Goal: Task Accomplishment & Management: Manage account settings

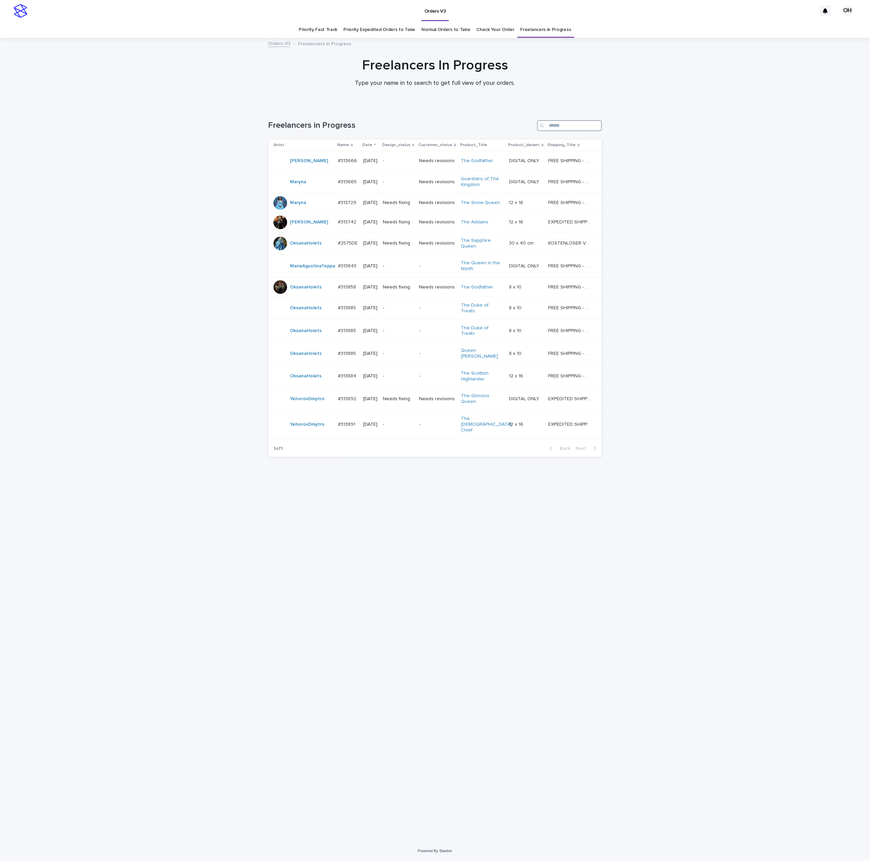
click at [567, 120] on input "Search" at bounding box center [569, 125] width 65 height 11
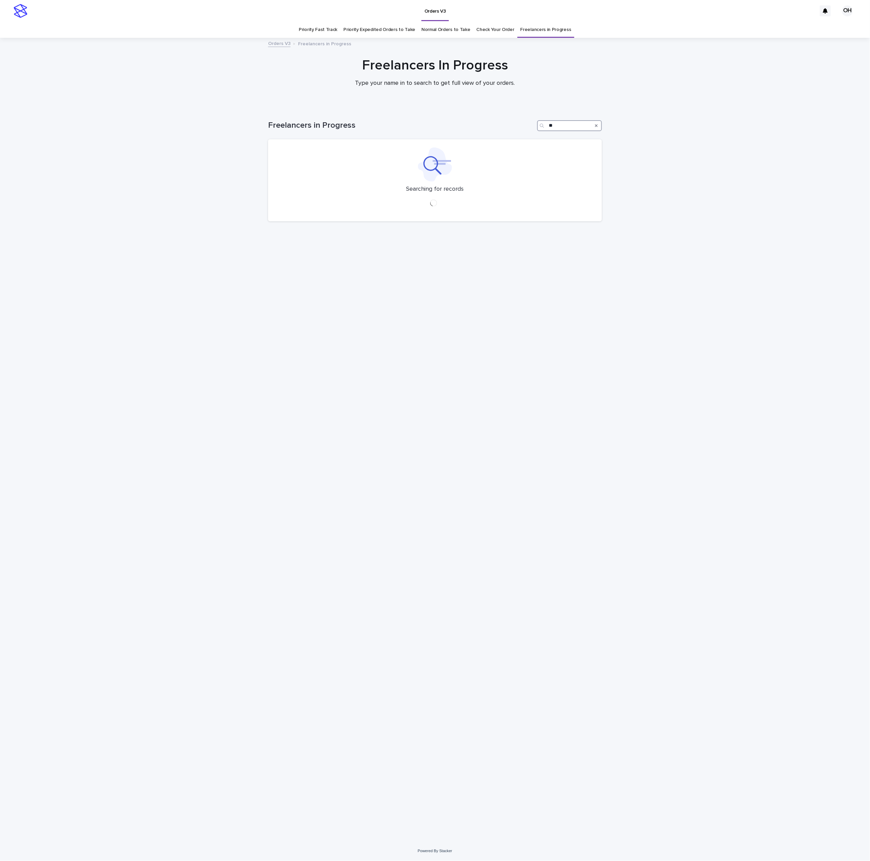
type input "*"
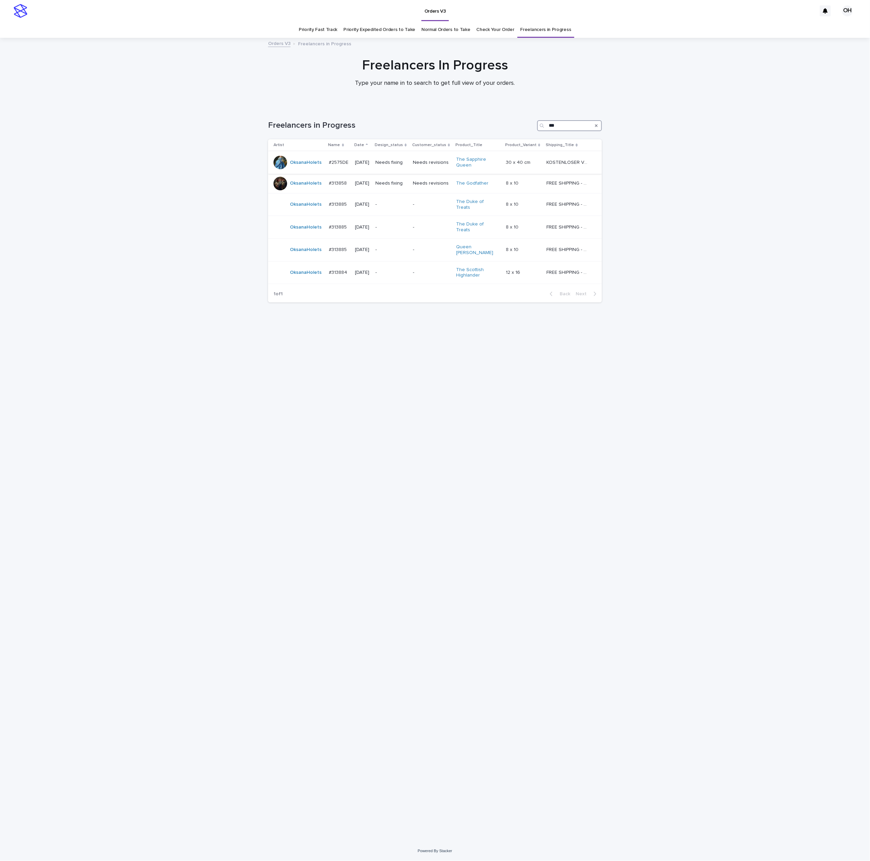
type input "***"
click at [335, 158] on div "#2575DE #2575DE" at bounding box center [339, 162] width 21 height 11
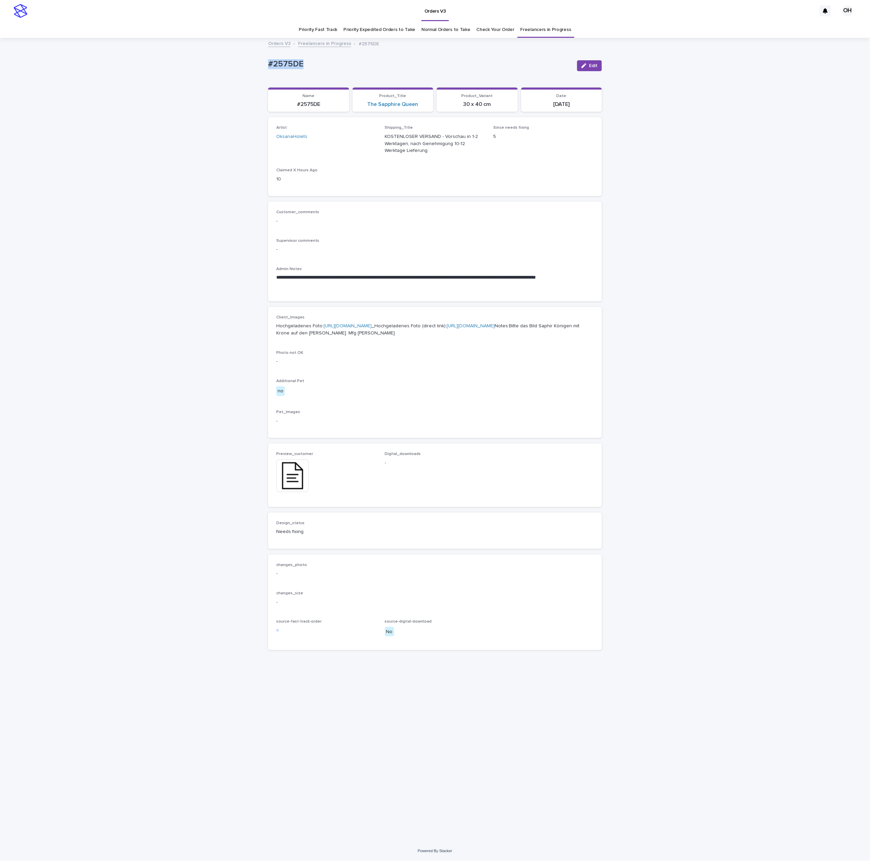
drag, startPoint x: 341, startPoint y: 73, endPoint x: 272, endPoint y: 64, distance: 70.1
click at [237, 72] on div "**********" at bounding box center [435, 439] width 870 height 803
copy p "#2575DE"
click at [507, 219] on p "-" at bounding box center [434, 221] width 317 height 7
drag, startPoint x: 310, startPoint y: 68, endPoint x: 268, endPoint y: 64, distance: 41.4
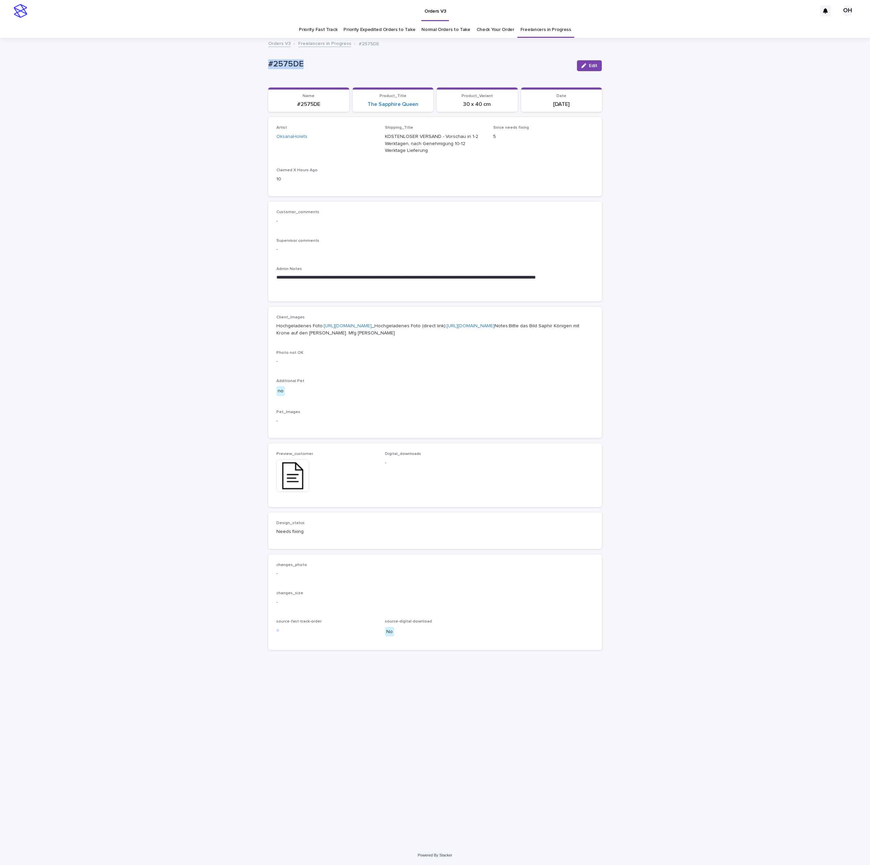
click at [244, 70] on div "**********" at bounding box center [435, 441] width 870 height 807
copy p "#2575DE"
drag, startPoint x: 587, startPoint y: 62, endPoint x: 586, endPoint y: 84, distance: 21.8
click at [588, 62] on button "Edit" at bounding box center [589, 65] width 25 height 11
click at [310, 469] on icon at bounding box center [308, 465] width 3 height 5
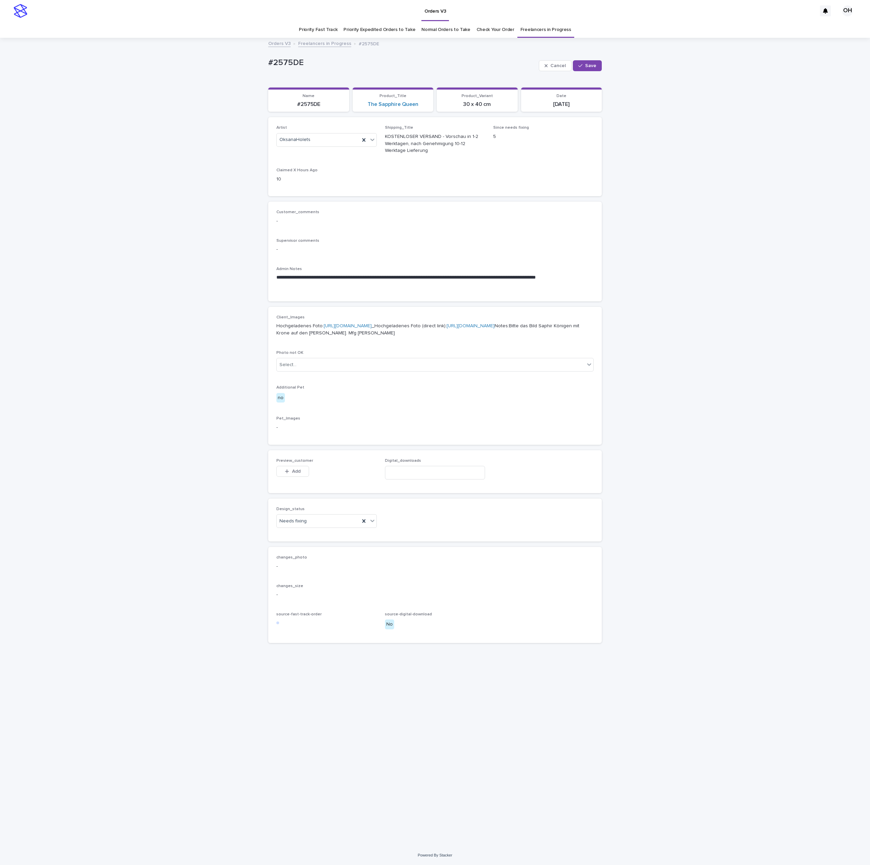
click at [315, 479] on div "This file cannot be opened Download File Add" at bounding box center [326, 473] width 100 height 14
click at [754, 214] on div "**********" at bounding box center [435, 441] width 870 height 807
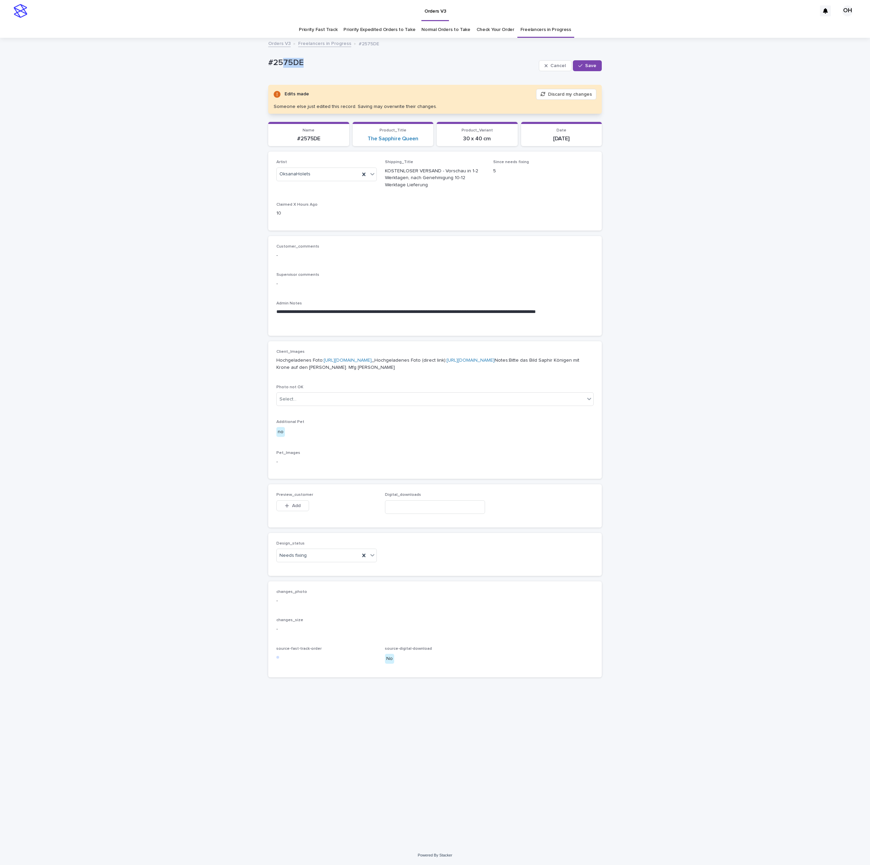
drag, startPoint x: 318, startPoint y: 62, endPoint x: 281, endPoint y: 66, distance: 37.0
click at [281, 66] on p "#2575DE" at bounding box center [402, 63] width 268 height 10
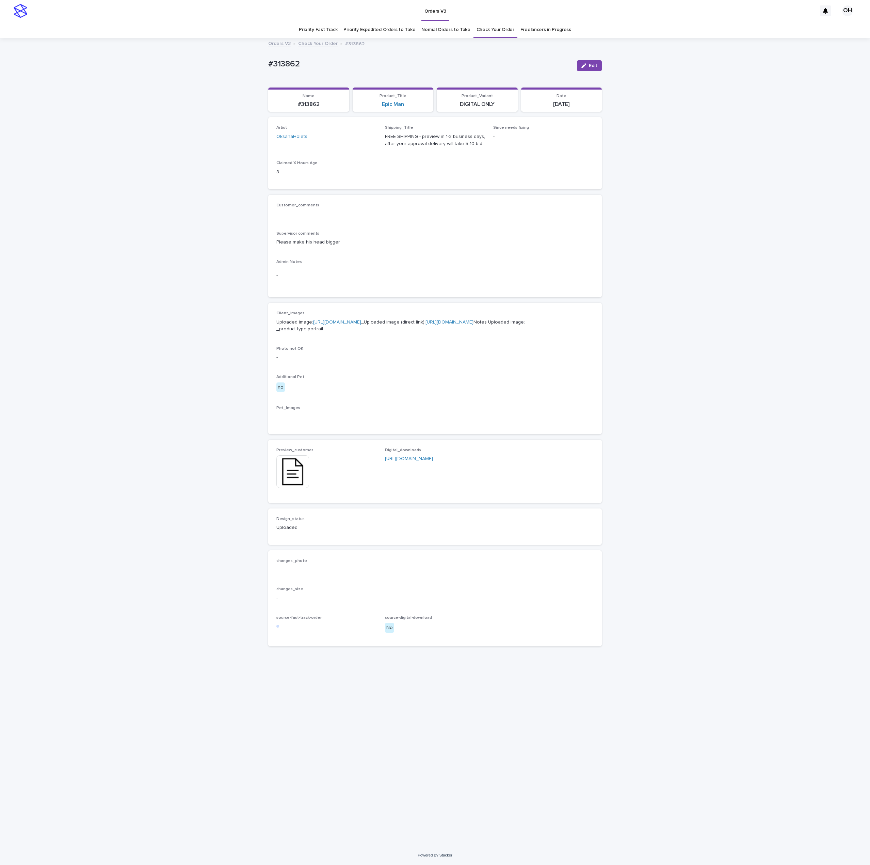
click at [420, 210] on p "-" at bounding box center [434, 213] width 317 height 7
click at [594, 65] on span "Edit" at bounding box center [593, 65] width 9 height 5
click at [601, 64] on button "Save" at bounding box center [587, 65] width 29 height 11
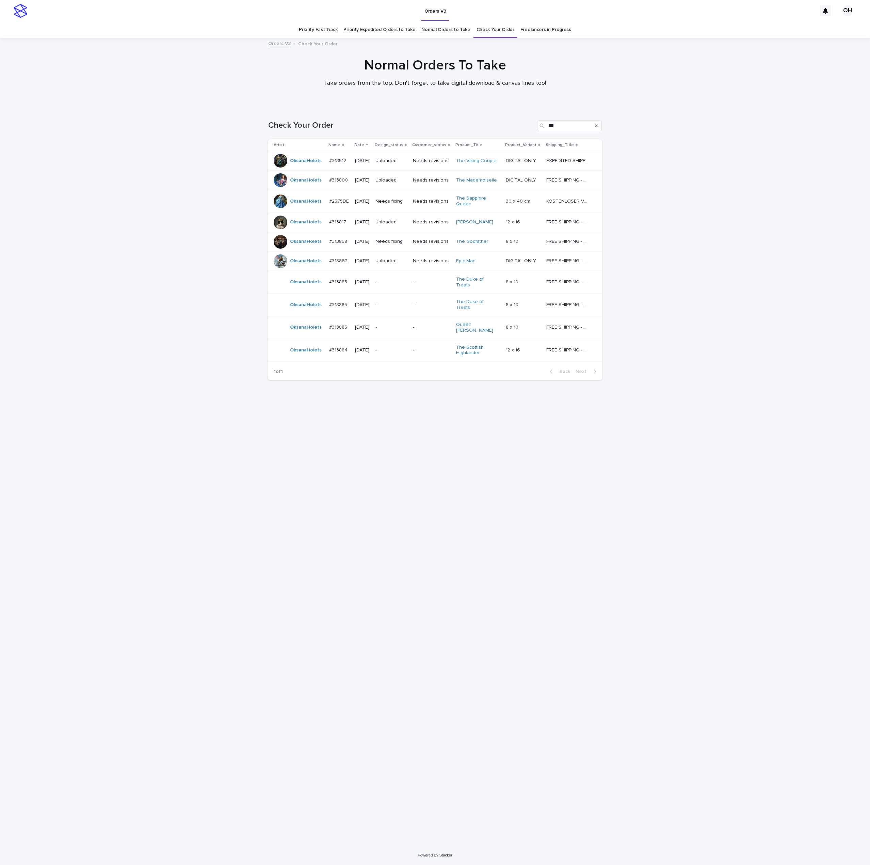
click at [346, 201] on p "#2575DE" at bounding box center [339, 200] width 21 height 7
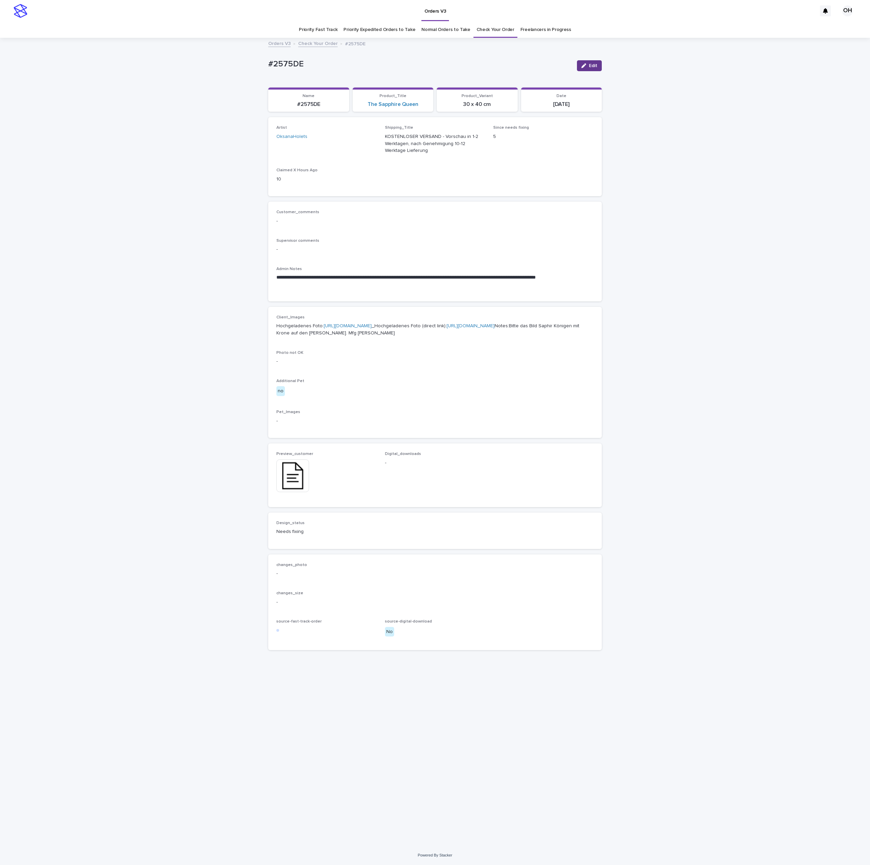
click at [589, 66] on span "Edit" at bounding box center [593, 65] width 9 height 5
click at [307, 463] on span "Preview_customer" at bounding box center [294, 461] width 37 height 4
click at [310, 468] on icon at bounding box center [308, 465] width 3 height 3
click at [297, 477] on button "Add" at bounding box center [292, 471] width 33 height 11
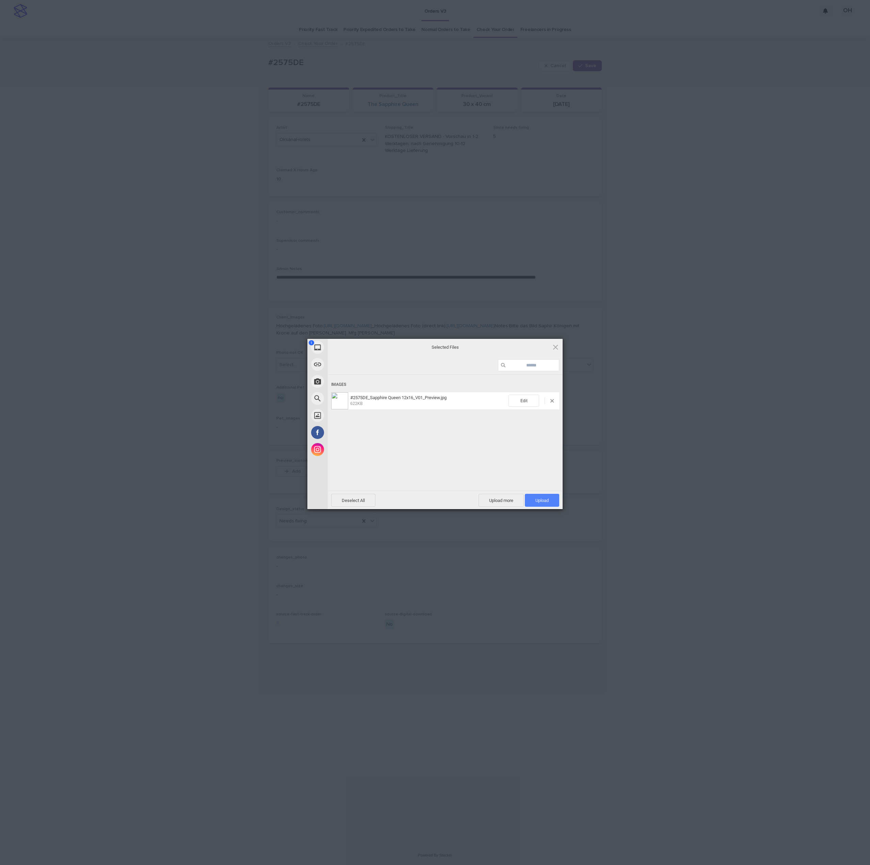
click at [551, 494] on span "Upload 1" at bounding box center [542, 500] width 34 height 13
click at [686, 430] on div "My Device Link (URL) Take Photo Web Search Unsplash Facebook Instagram Uploaded…" at bounding box center [435, 432] width 870 height 865
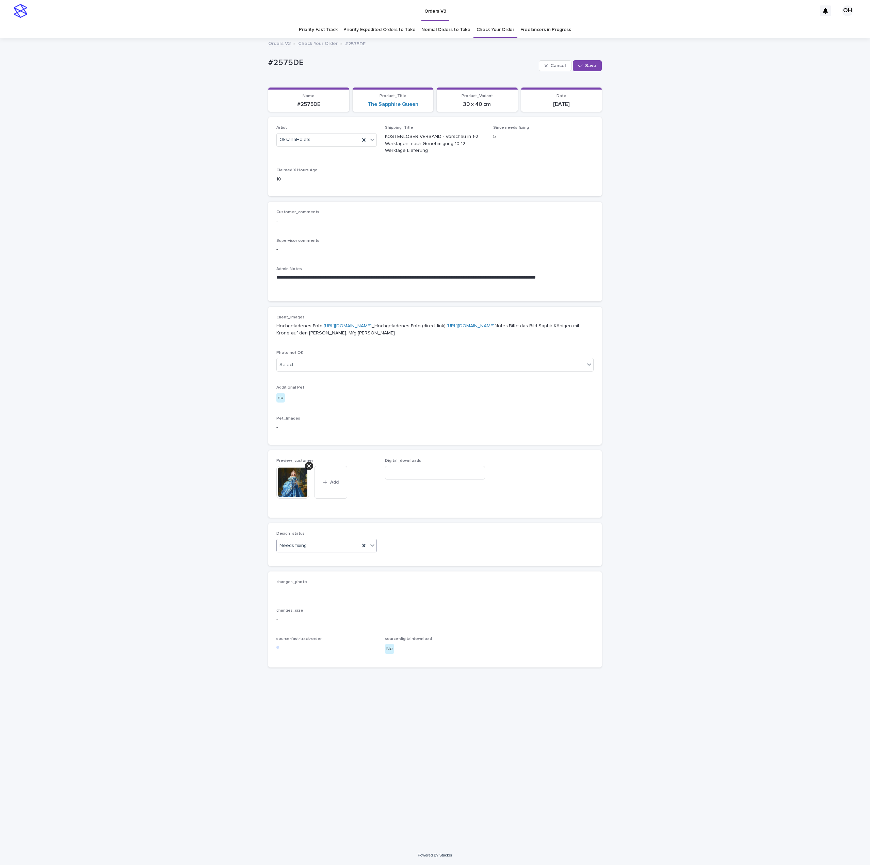
drag, startPoint x: 322, startPoint y: 577, endPoint x: 316, endPoint y: 586, distance: 10.5
click at [322, 551] on div "Needs fixing" at bounding box center [318, 545] width 83 height 11
click at [296, 596] on div "Uploaded" at bounding box center [327, 594] width 100 height 12
click at [590, 66] on span "Save" at bounding box center [590, 65] width 11 height 5
drag, startPoint x: 320, startPoint y: 57, endPoint x: 266, endPoint y: 61, distance: 54.3
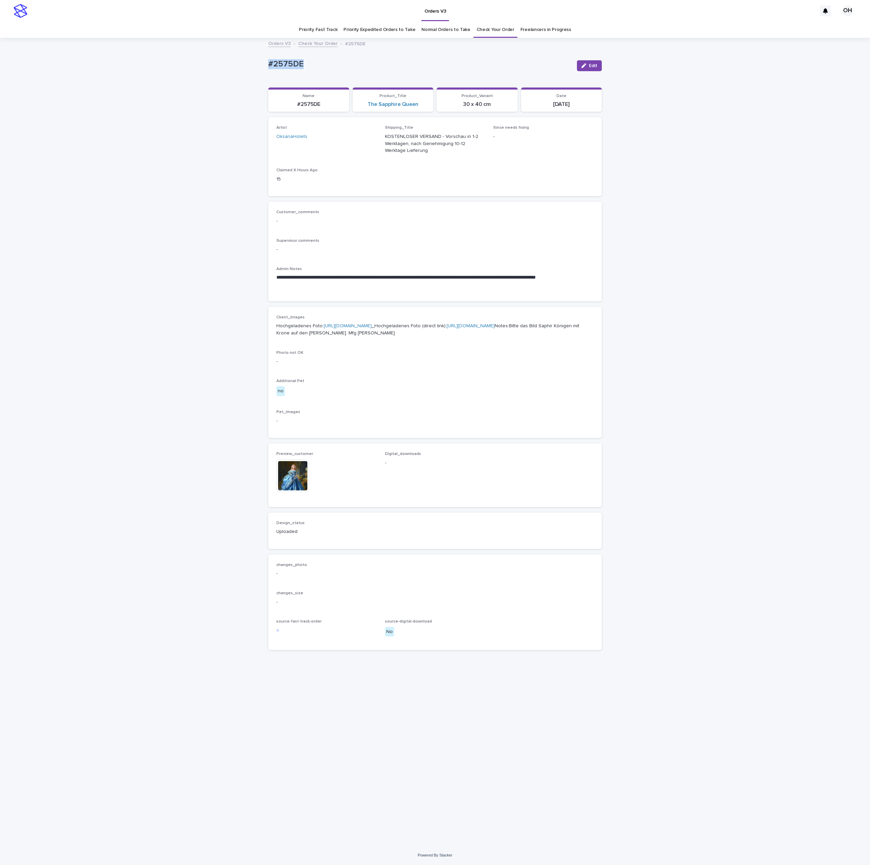
click at [266, 61] on div "**********" at bounding box center [435, 433] width 340 height 790
drag, startPoint x: 276, startPoint y: 65, endPoint x: 280, endPoint y: 68, distance: 4.4
copy p "#2575DE"
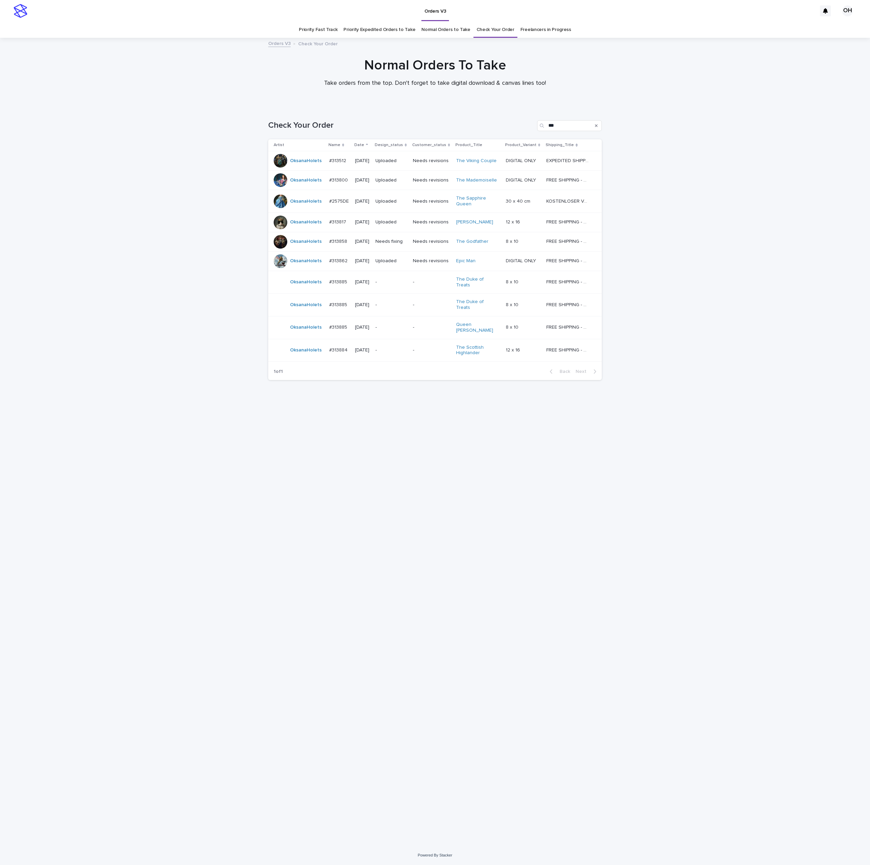
click at [334, 241] on p "#313858" at bounding box center [338, 240] width 19 height 7
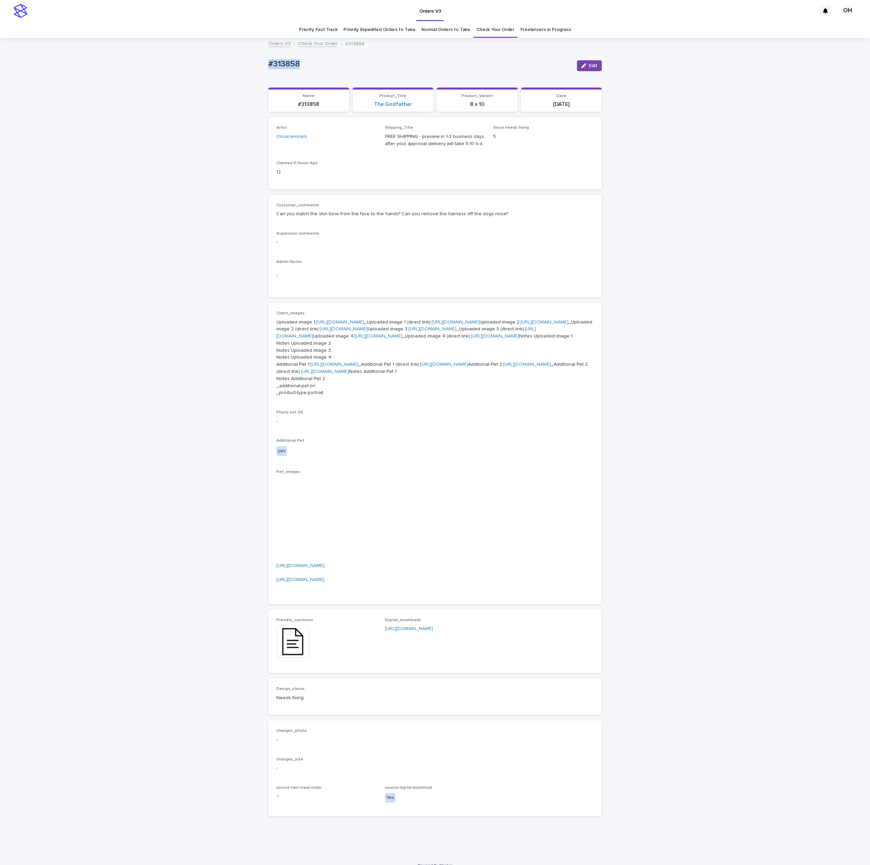
drag, startPoint x: 331, startPoint y: 62, endPoint x: 247, endPoint y: 70, distance: 84.5
click at [247, 70] on div "Loading... Saving… Loading... Saving… #313858 Edit #313858 Edit Sorry, there wa…" at bounding box center [435, 446] width 870 height 817
copy p "#313858"
click at [644, 163] on div "Loading... Saving… Loading... Saving… #313858 Edit #313858 Edit Sorry, there wa…" at bounding box center [435, 446] width 870 height 817
click at [764, 268] on div "Loading... Saving… Loading... Saving… #313858 Edit #313858 Edit Sorry, there wa…" at bounding box center [435, 446] width 870 height 817
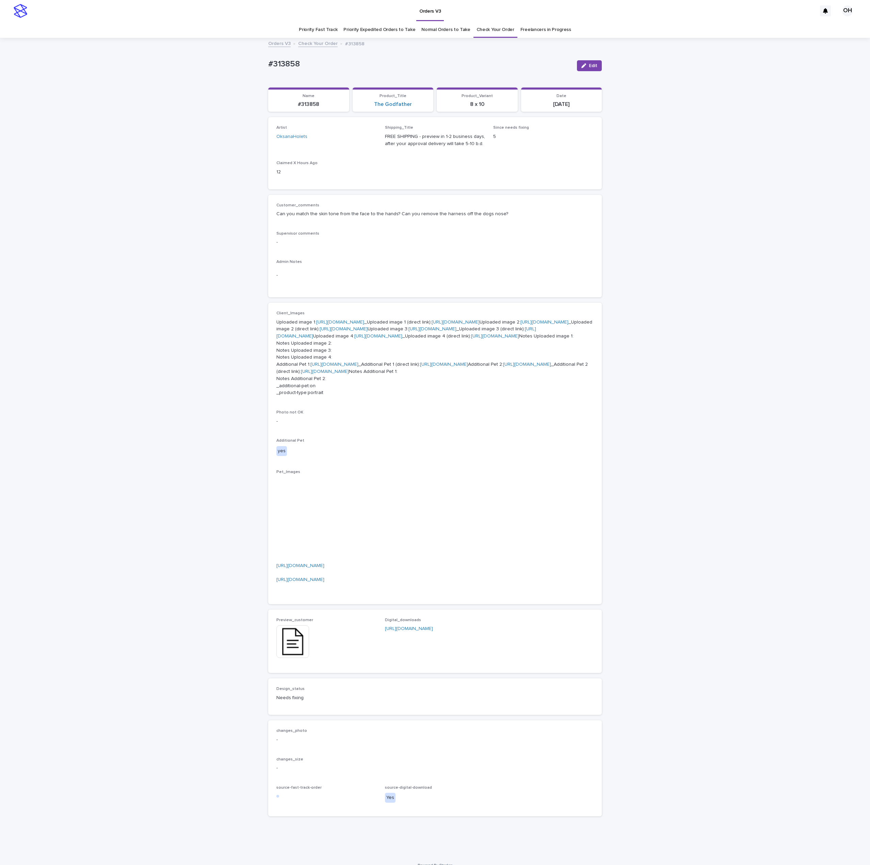
click at [764, 268] on div "Loading... Saving… Loading... Saving… #313858 Edit #313858 Edit Sorry, there wa…" at bounding box center [435, 446] width 870 height 817
drag, startPoint x: 320, startPoint y: 62, endPoint x: 176, endPoint y: 58, distance: 144.1
click at [176, 58] on div "Loading... Saving… Loading... Saving… #313858 Edit #313858 Edit Sorry, there wa…" at bounding box center [435, 446] width 870 height 817
copy p "#313858"
click at [552, 244] on p "-" at bounding box center [434, 242] width 317 height 7
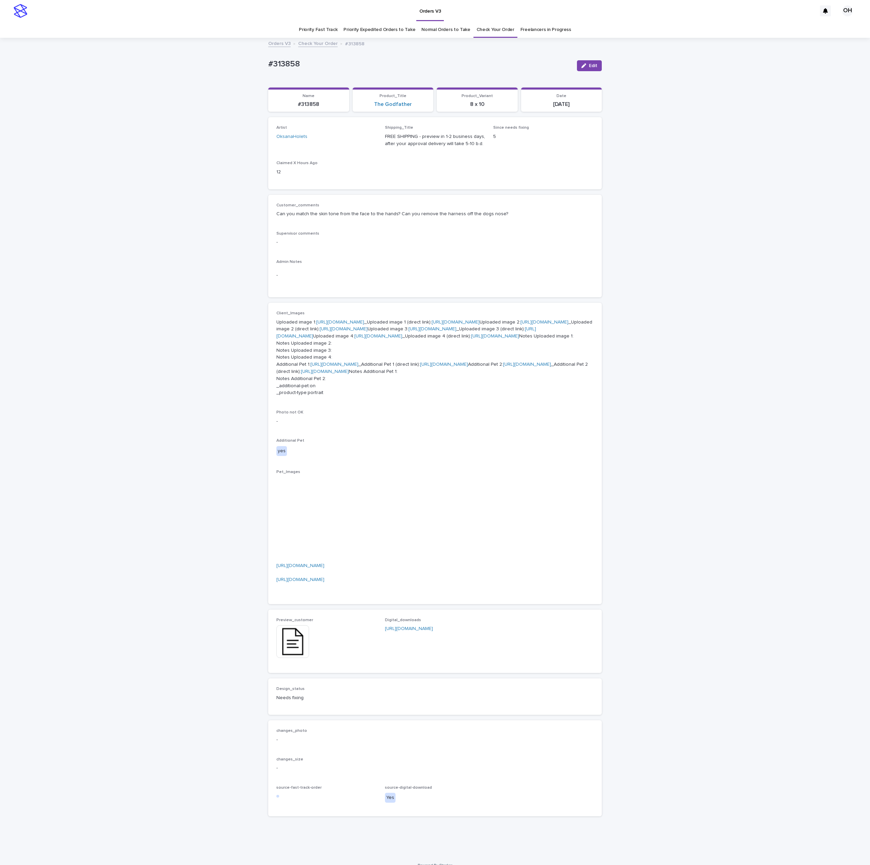
click at [471, 222] on div "Customer_comments Can you match the skin tone from the face to the hands? Can y…" at bounding box center [434, 213] width 317 height 20
drag, startPoint x: 316, startPoint y: 68, endPoint x: 279, endPoint y: 61, distance: 37.5
click at [250, 66] on div "Loading... Saving… Loading... Saving… #313858 Edit #313858 Edit Sorry, there wa…" at bounding box center [435, 446] width 870 height 817
click at [773, 400] on div "Loading... Saving… Loading... Saving… #313858 Edit #313858 Edit Sorry, there wa…" at bounding box center [435, 446] width 870 height 817
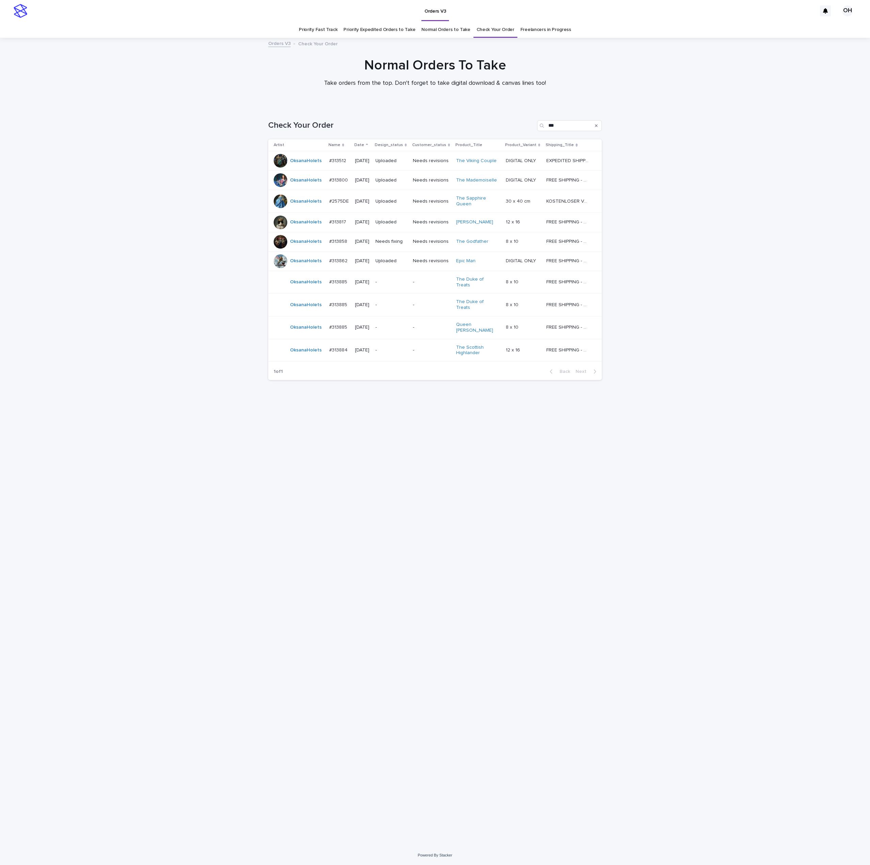
click at [339, 244] on p "#313858" at bounding box center [338, 240] width 19 height 7
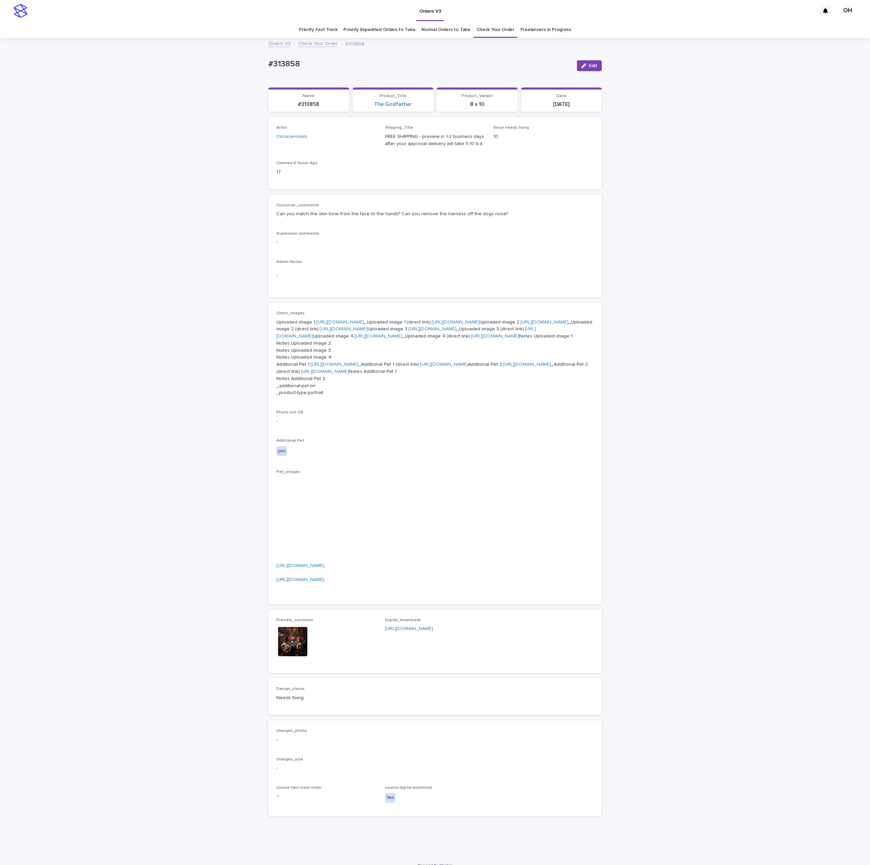
scroll to position [22, 0]
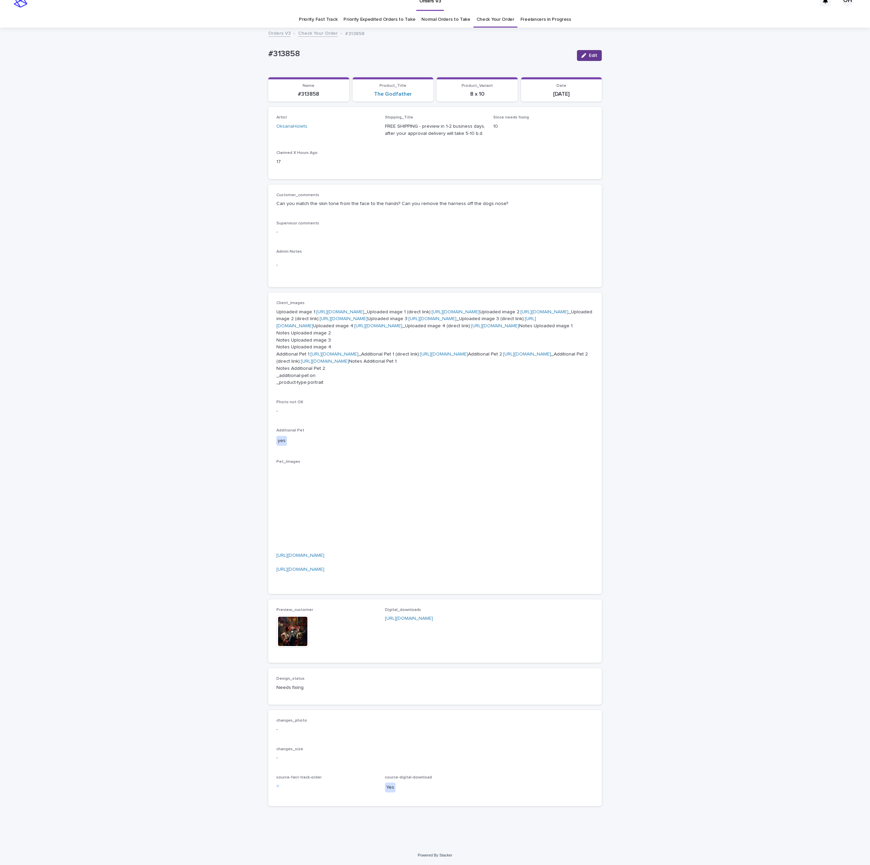
click at [589, 53] on span "Edit" at bounding box center [593, 55] width 9 height 5
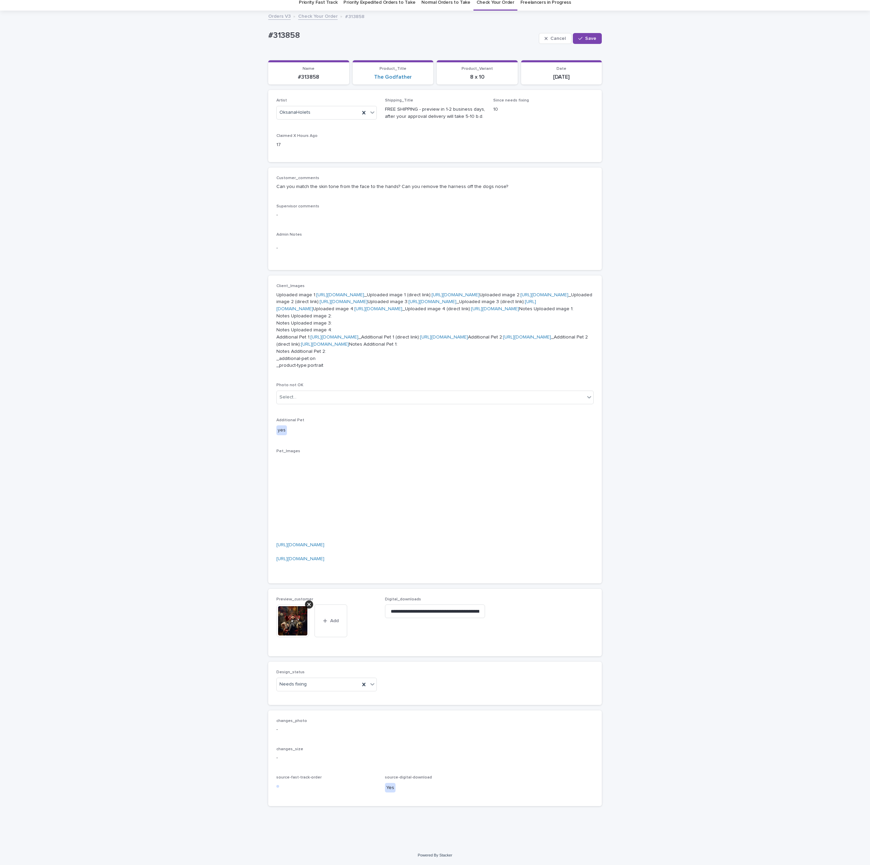
scroll to position [296, 0]
click at [307, 602] on icon at bounding box center [308, 604] width 3 height 5
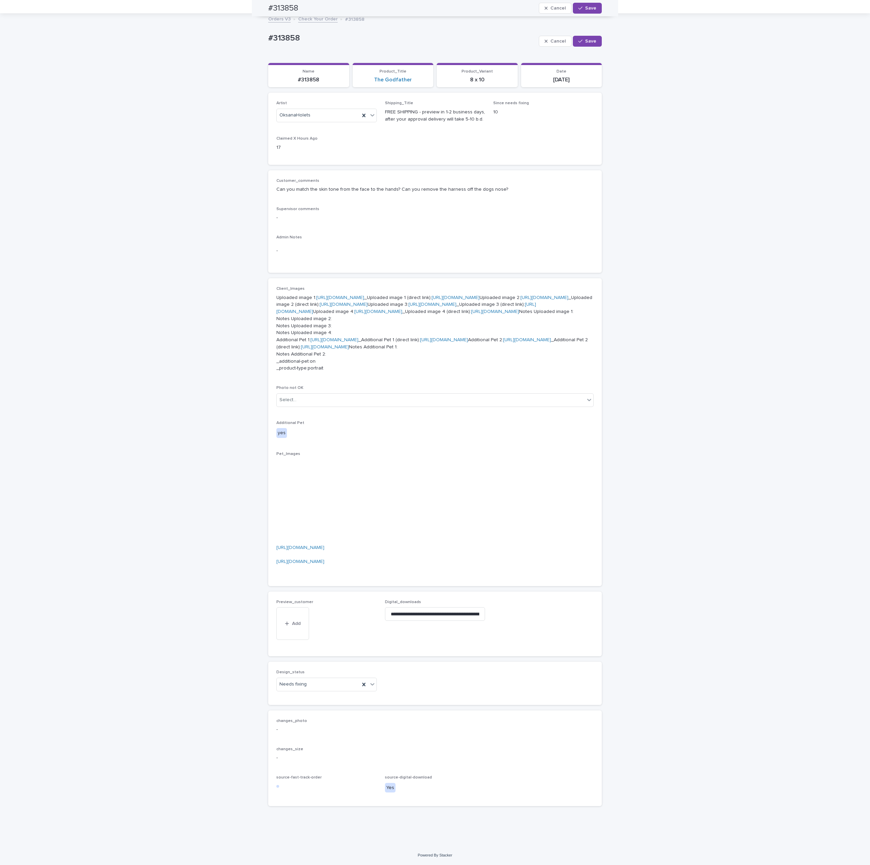
scroll to position [272, 0]
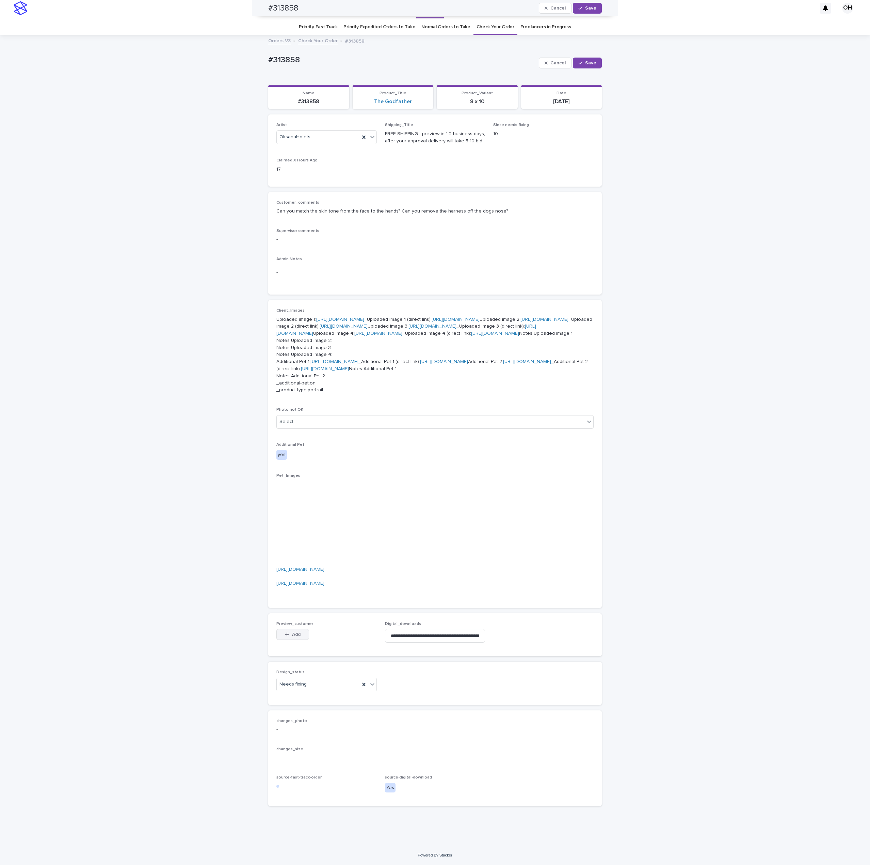
click at [292, 635] on span "Add" at bounding box center [296, 634] width 9 height 5
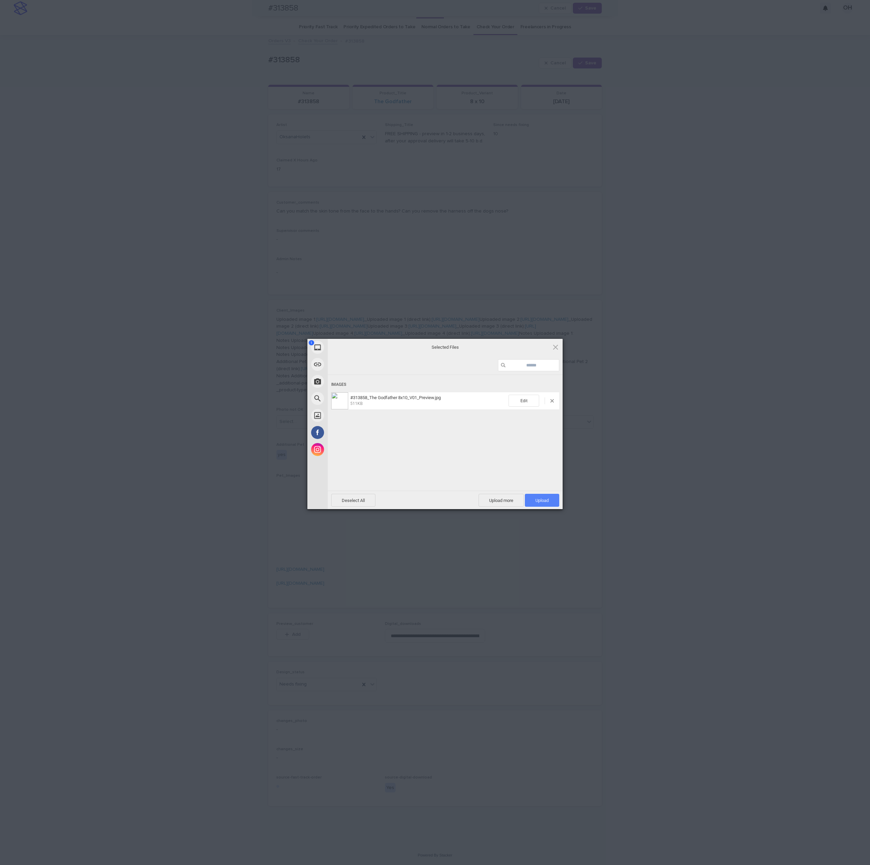
click at [553, 501] on span "Upload 1" at bounding box center [542, 500] width 34 height 13
click at [841, 392] on div "My Device Link (URL) Take Photo Web Search Unsplash Facebook Instagram Uploaded…" at bounding box center [435, 432] width 870 height 865
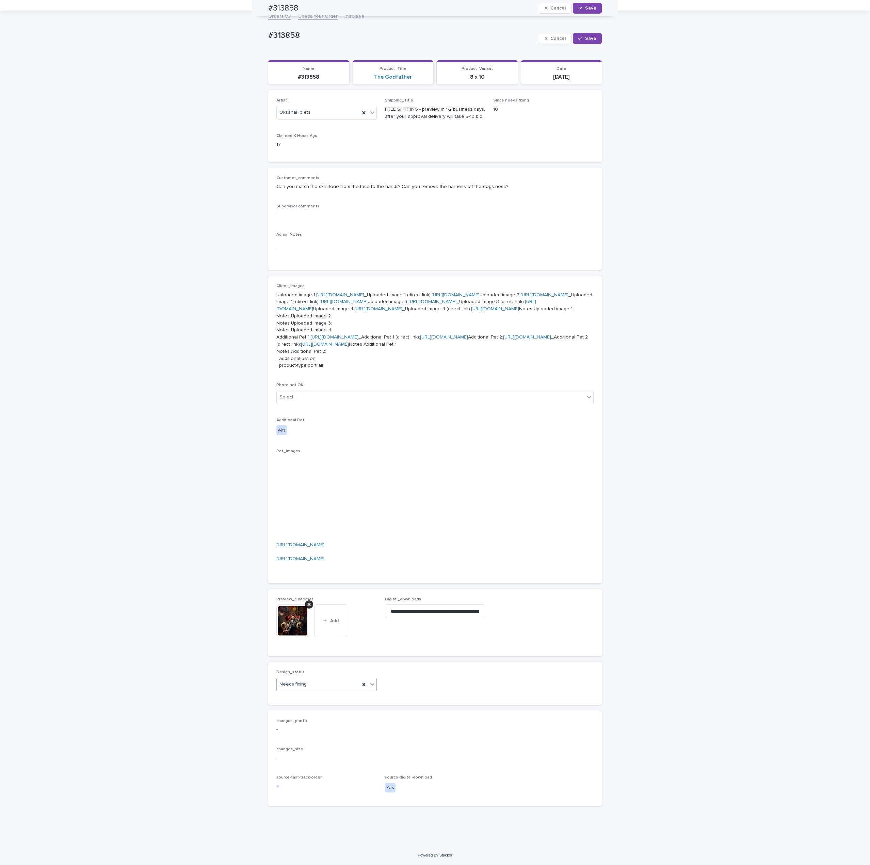
click at [329, 690] on div "Needs fixing" at bounding box center [318, 684] width 83 height 11
click at [298, 708] on div "Uploaded" at bounding box center [322, 710] width 100 height 12
click at [582, 5] on button "Save" at bounding box center [587, 8] width 29 height 11
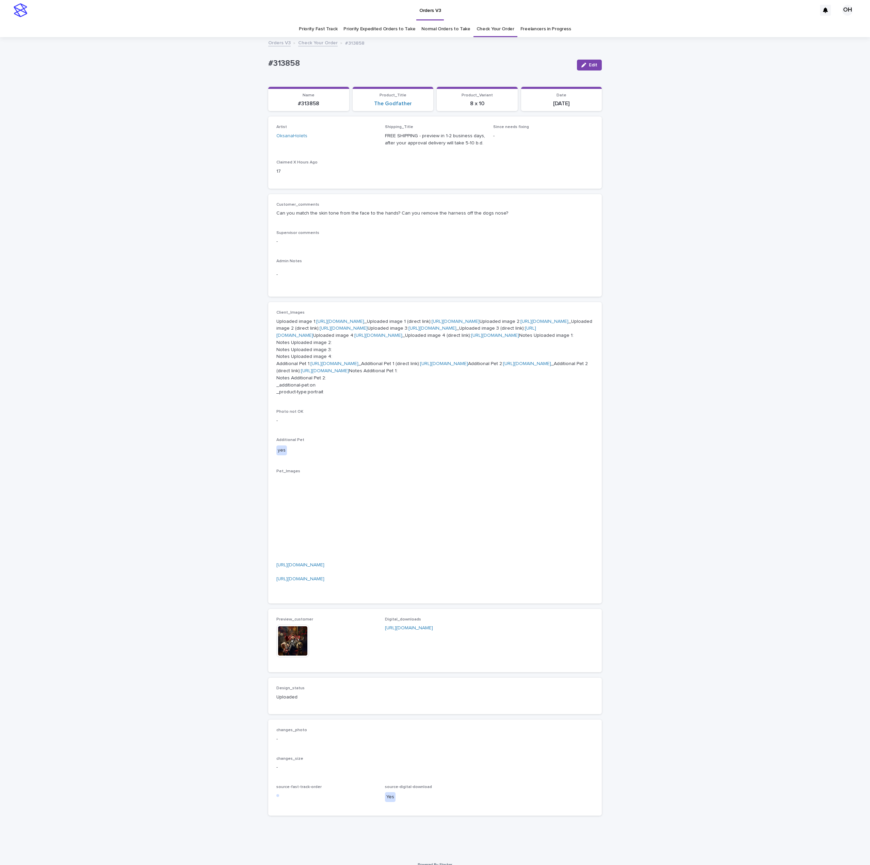
scroll to position [0, 0]
drag, startPoint x: 314, startPoint y: 75, endPoint x: 276, endPoint y: 58, distance: 41.6
click at [216, 65] on div "Loading... Saving… Loading... Saving… #313858 Edit #313858 Edit Sorry, there wa…" at bounding box center [435, 446] width 870 height 817
copy p "#313858"
click at [502, 26] on link "Check Your Order" at bounding box center [496, 30] width 38 height 16
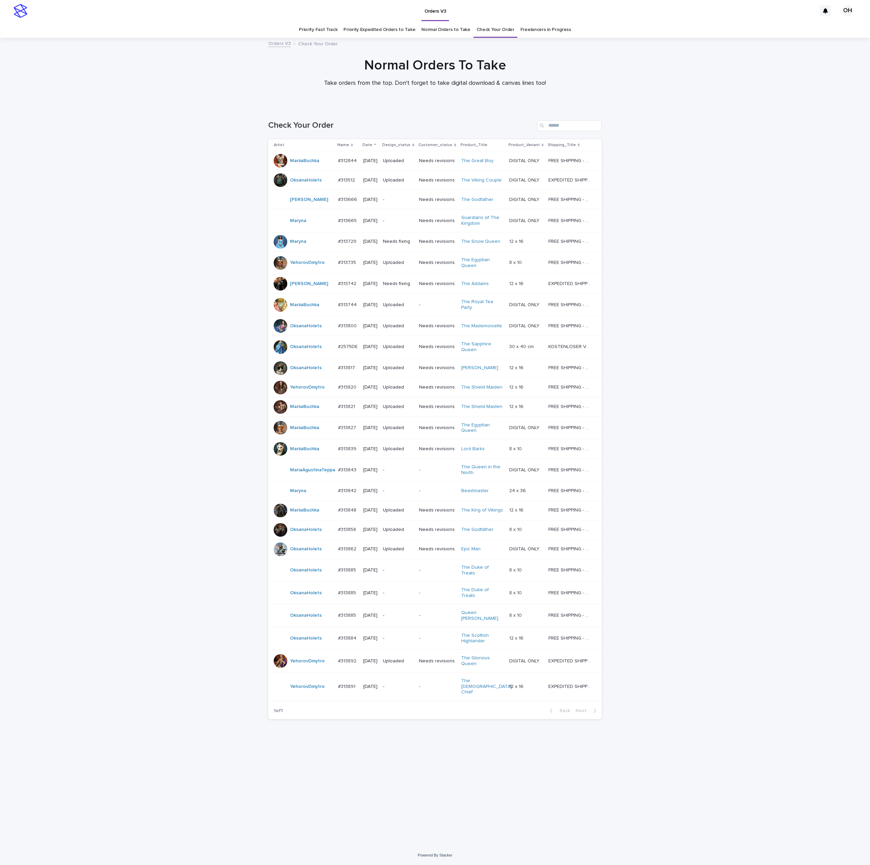
click at [355, 573] on p "#313885" at bounding box center [347, 569] width 19 height 7
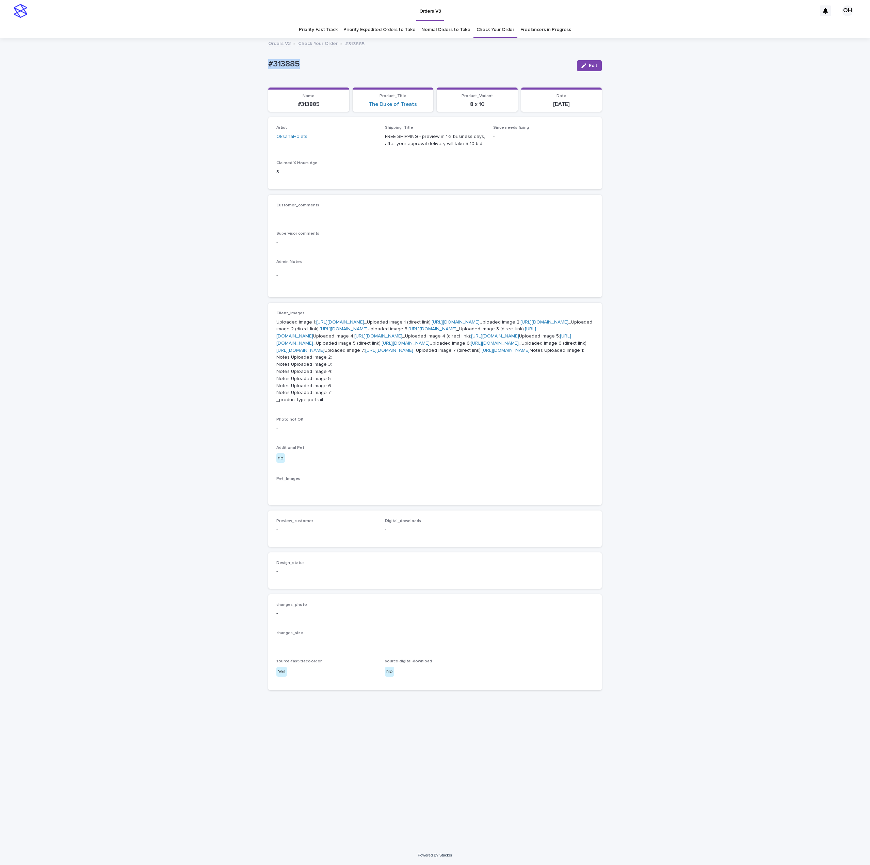
drag, startPoint x: 301, startPoint y: 67, endPoint x: 249, endPoint y: 69, distance: 52.8
click at [230, 64] on div "Loading... Saving… Loading... Saving… #313885 Edit #313885 Edit Sorry, there wa…" at bounding box center [435, 441] width 870 height 807
copy p "#313885"
click at [810, 173] on div "Loading... Saving… Loading... Saving… #313885 Edit #313885 Edit Sorry, there wa…" at bounding box center [435, 441] width 870 height 807
click at [346, 324] on link "https://cdn.shopify.com-uploadkit.app/s/files/1/0033/4807/0511/files/download.h…" at bounding box center [340, 322] width 48 height 5
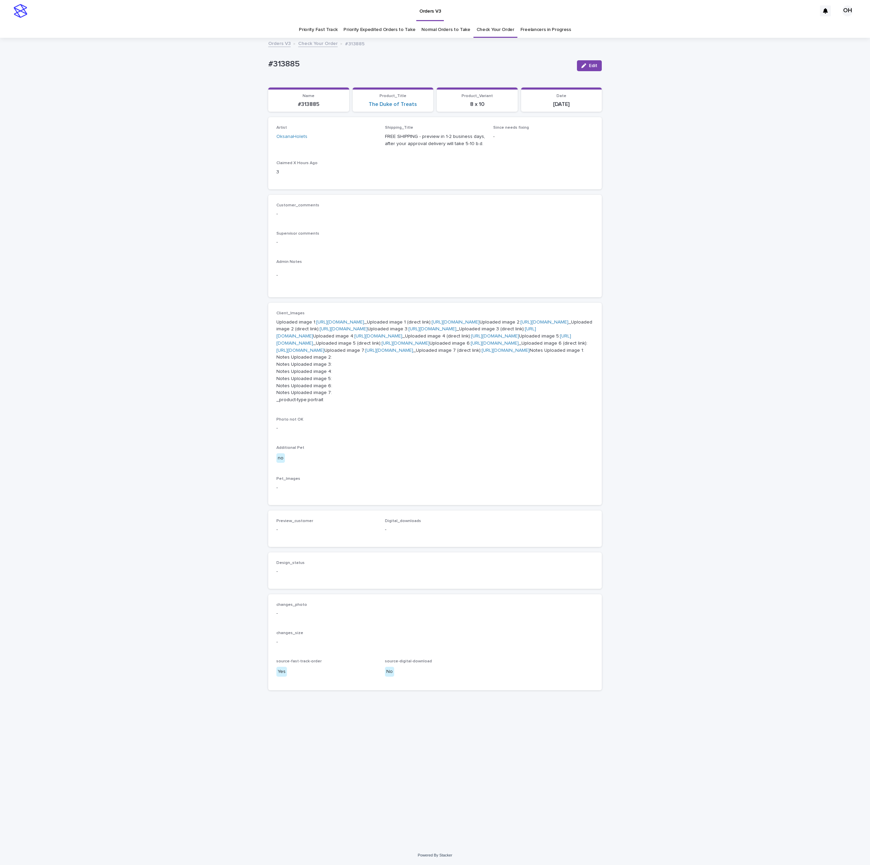
click at [521, 324] on link "https://cdn.shopify.com-uploadkit.app/s/files/1/0033/4807/0511/files/download.h…" at bounding box center [545, 322] width 48 height 5
click at [328, 404] on p "Uploaded image 1: https://cdn.shopify.com-uploadkit.app/s/files/1/0033/4807/051…" at bounding box center [434, 361] width 317 height 85
click at [330, 346] on link "https://cdn.shopify.com-uploadkit.app/s/files/1/0033/4807/0511/files/download.h…" at bounding box center [423, 340] width 295 height 12
click at [110, 508] on div "Loading... Saving… Loading... Saving… #313885 Edit #313885 Edit Sorry, there wa…" at bounding box center [435, 441] width 870 height 807
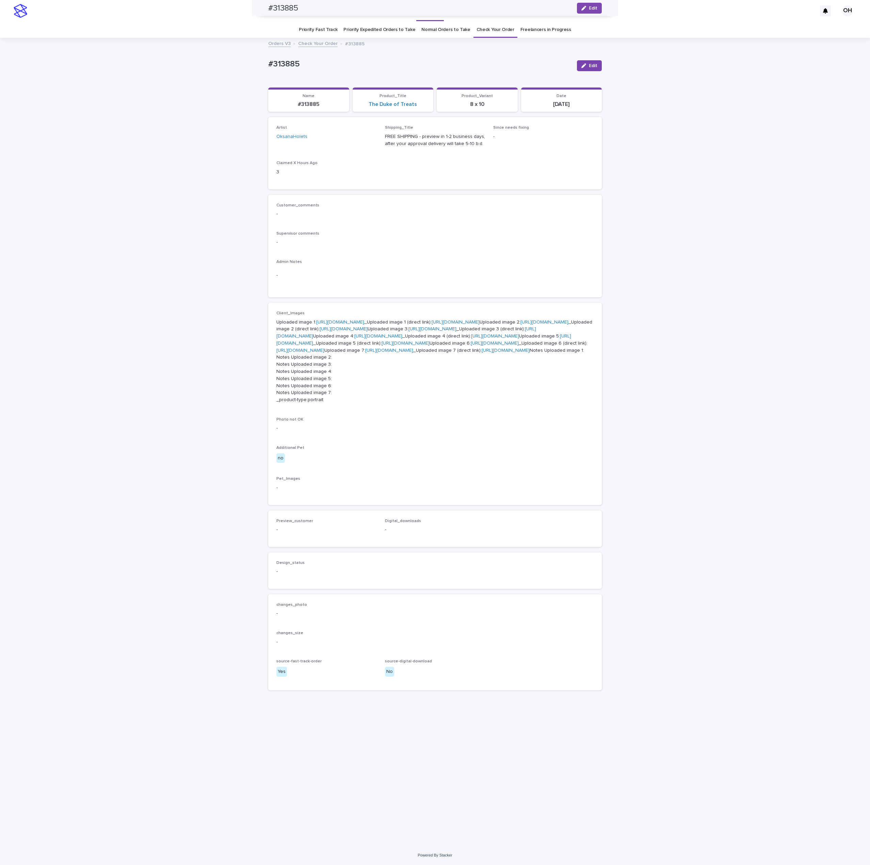
scroll to position [0, 0]
drag, startPoint x: 314, startPoint y: 65, endPoint x: 224, endPoint y: 57, distance: 90.3
click at [224, 57] on div "Loading... Saving… Loading... Saving… #313885 Edit #313885 Edit Sorry, there wa…" at bounding box center [435, 441] width 870 height 807
drag, startPoint x: 265, startPoint y: 51, endPoint x: 225, endPoint y: 108, distance: 69.5
click at [225, 108] on div "Loading... Saving… Loading... Saving… #313885 Edit #313885 Edit Sorry, there wa…" at bounding box center [435, 441] width 870 height 807
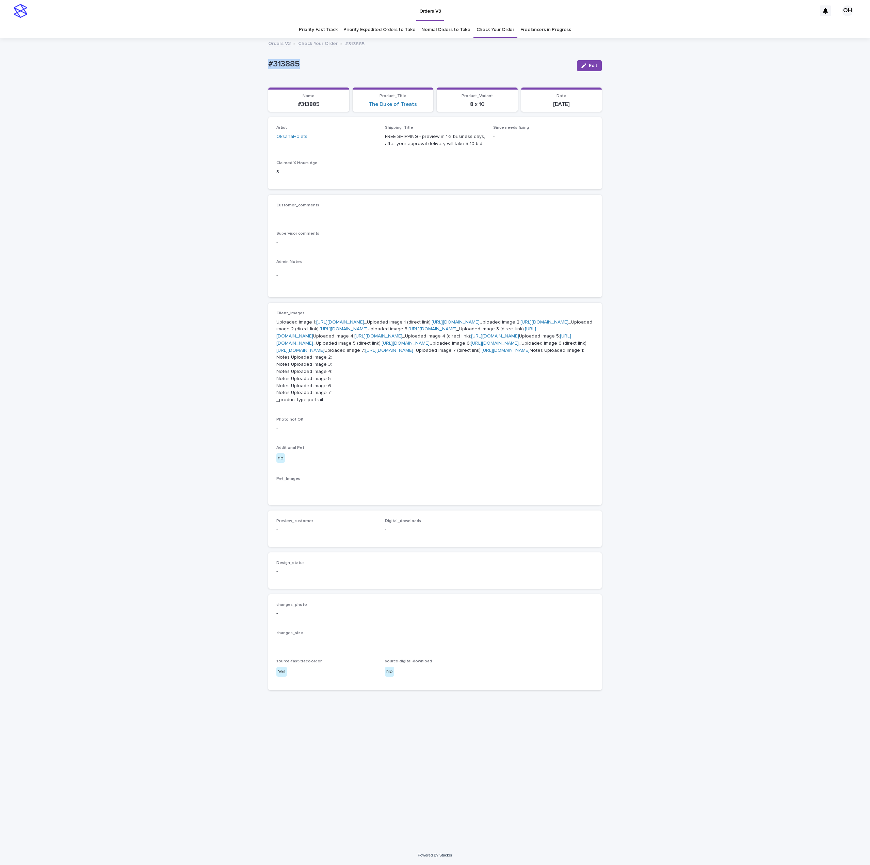
drag, startPoint x: 311, startPoint y: 58, endPoint x: 234, endPoint y: 63, distance: 77.5
click at [234, 63] on div "Loading... Saving… Loading... Saving… #313885 Edit #313885 Edit Sorry, there wa…" at bounding box center [435, 441] width 870 height 807
copy p "#313885"
click at [764, 91] on div "Loading... Saving… Loading... Saving… #313885 Edit #313885 Edit Sorry, there wa…" at bounding box center [435, 441] width 870 height 807
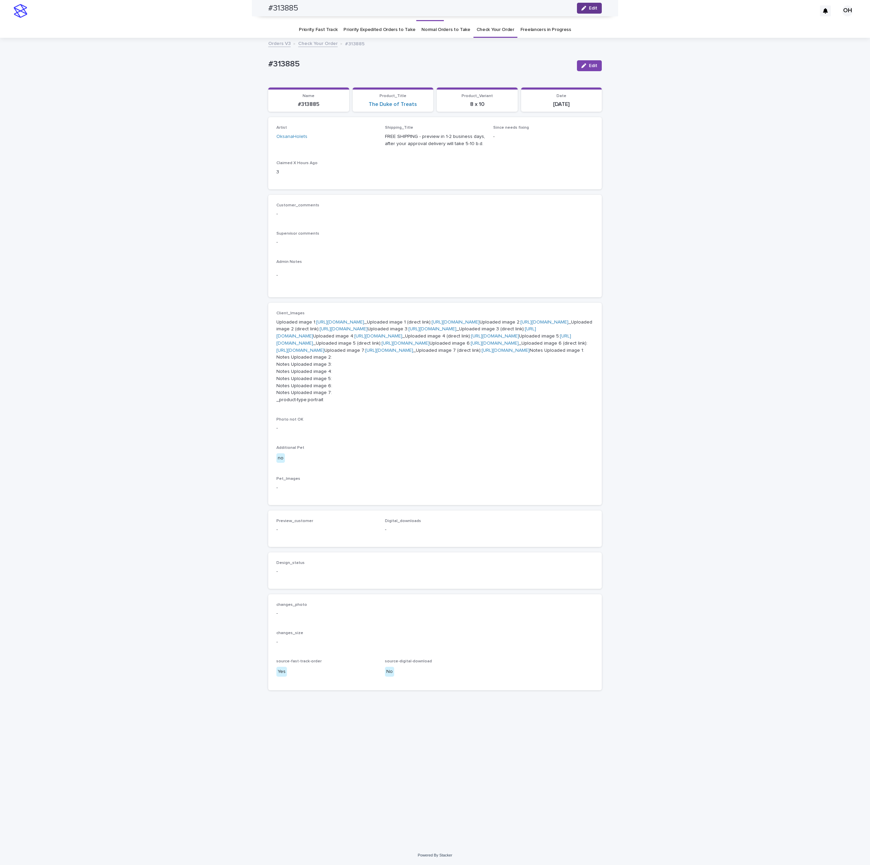
click at [595, 6] on button "Edit" at bounding box center [589, 8] width 25 height 11
click at [292, 540] on span "Add" at bounding box center [296, 538] width 9 height 5
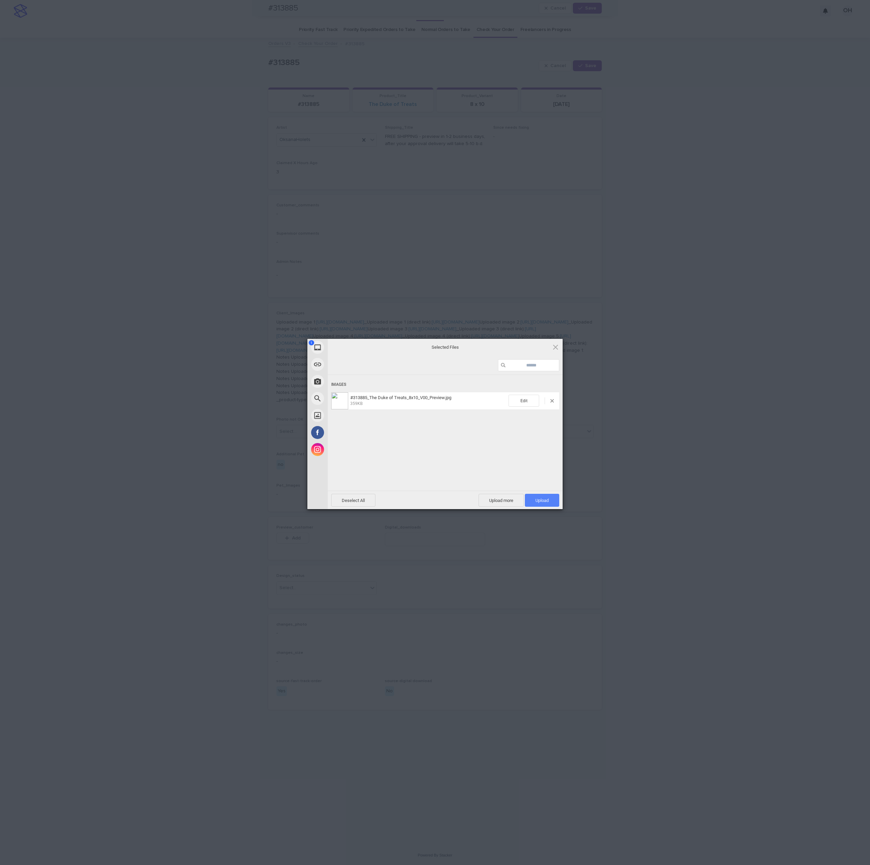
click at [549, 494] on span "Upload 1" at bounding box center [542, 500] width 34 height 13
click at [674, 397] on div "My Device Link (URL) Take Photo Web Search Unsplash Facebook Instagram Uploaded…" at bounding box center [435, 432] width 870 height 865
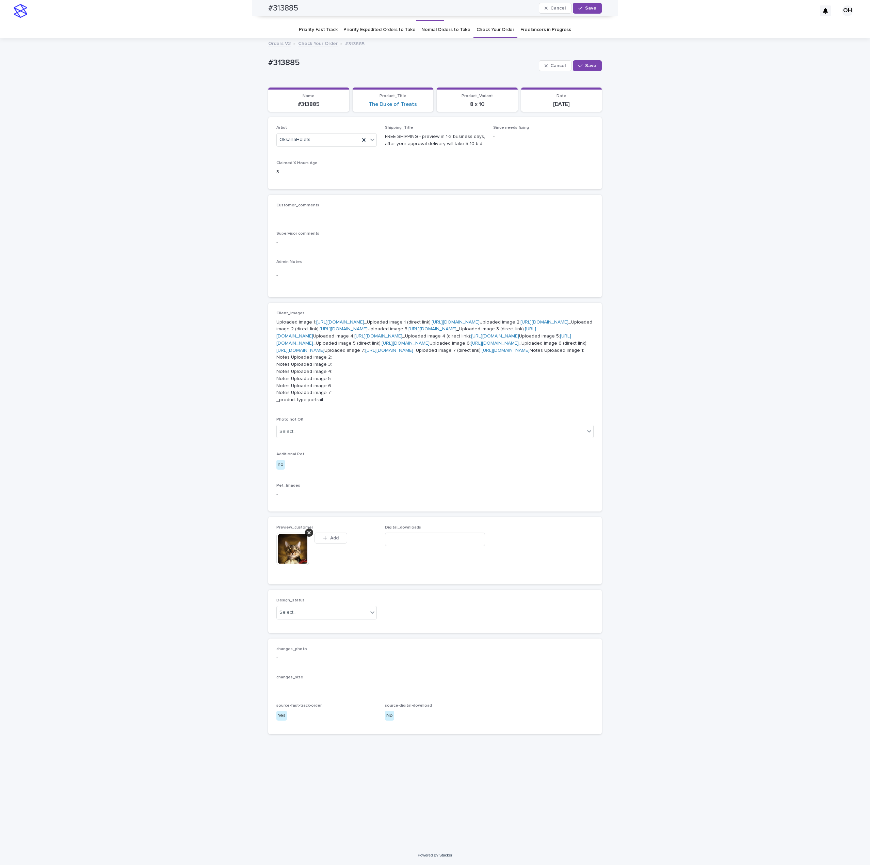
scroll to position [136, 0]
click at [330, 618] on div "Select..." at bounding box center [322, 612] width 91 height 11
click at [307, 708] on div "Uploaded" at bounding box center [322, 709] width 100 height 12
click at [587, 64] on span "Save" at bounding box center [590, 65] width 11 height 5
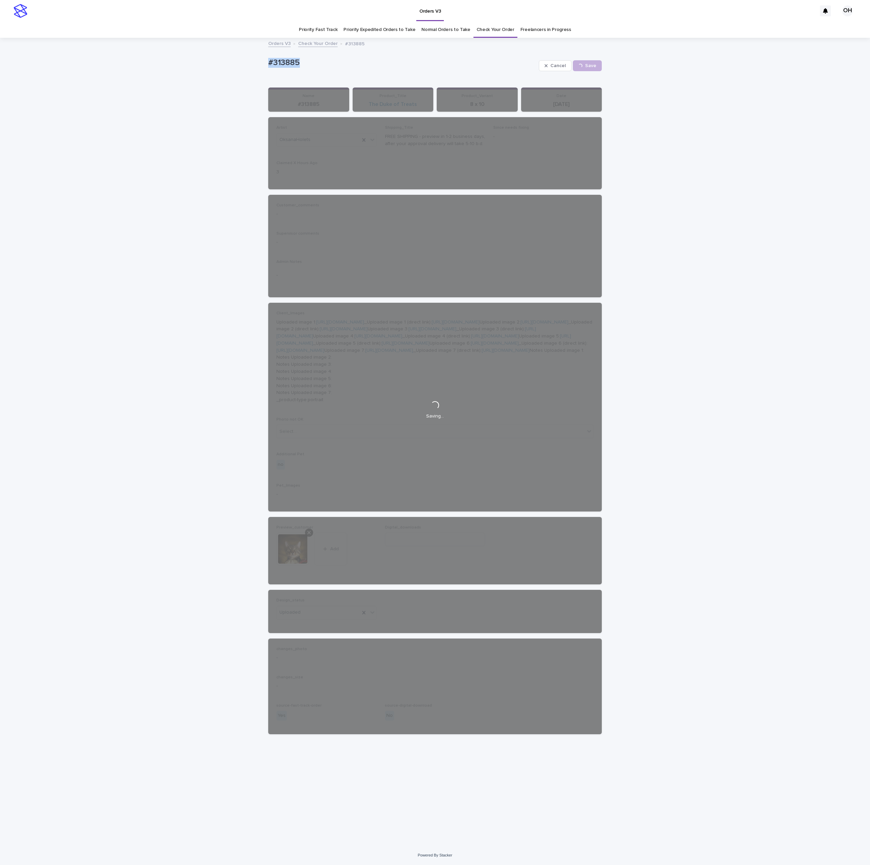
drag, startPoint x: 344, startPoint y: 55, endPoint x: 255, endPoint y: 68, distance: 89.5
click at [245, 68] on div "Loading... Saving… Loading... Saving… #313885 Cancel Save #313885 Cancel Loadin…" at bounding box center [435, 441] width 870 height 807
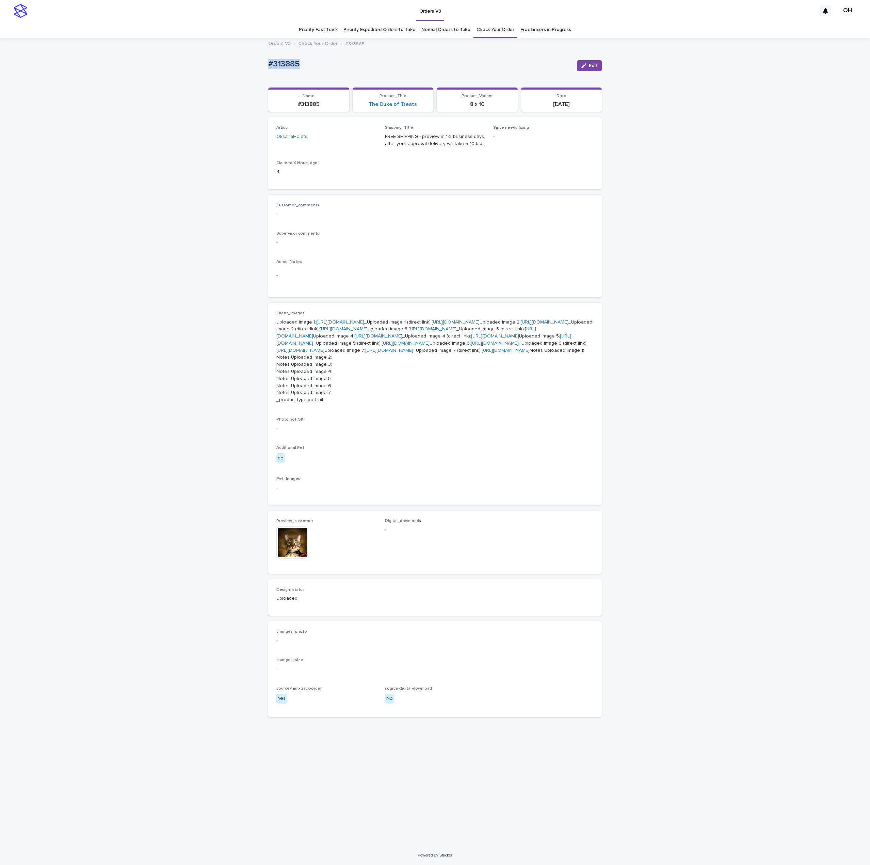
drag, startPoint x: 272, startPoint y: 64, endPoint x: 277, endPoint y: 64, distance: 4.4
copy p "#313885"
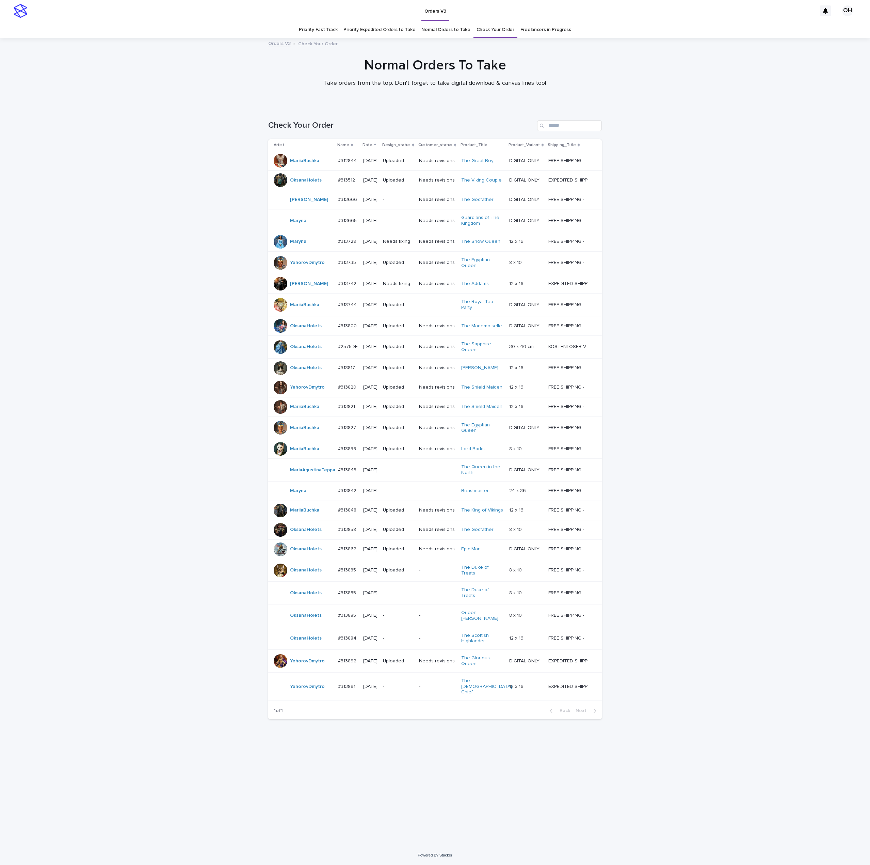
click at [342, 596] on p "#313885" at bounding box center [347, 592] width 19 height 7
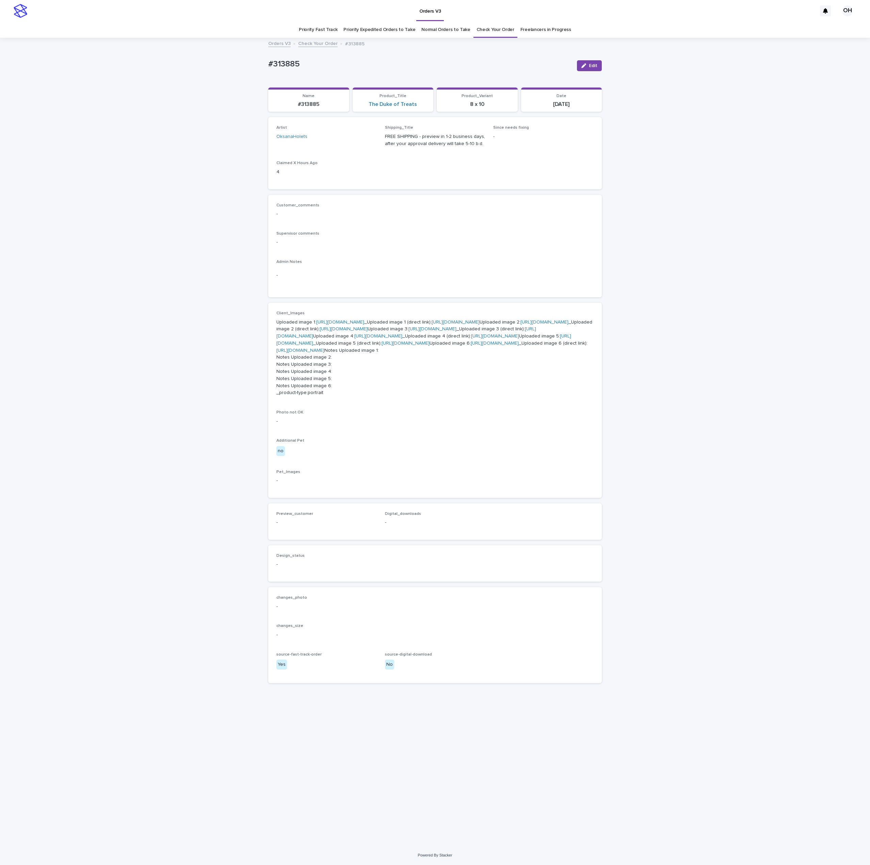
click at [316, 331] on p "Uploaded image 1: https://cdn.shopify.com-uploadkit.app/s/files/1/0033/4807/051…" at bounding box center [434, 358] width 317 height 78
click at [336, 324] on link "https://cdn.shopify.com-uploadkit.app/s/files/1/0033/4807/0511/files/download.h…" at bounding box center [340, 322] width 48 height 5
click at [521, 324] on link "https://cdn.shopify.com-uploadkit.app/s/files/1/0033/4807/0511/files/download.h…" at bounding box center [545, 322] width 48 height 5
click at [409, 331] on link "https://cdn.shopify.com-uploadkit.app/s/files/1/0033/4807/0511/files/download.h…" at bounding box center [433, 329] width 48 height 5
click at [356, 346] on link "https://cdn.shopify.com-uploadkit.app/s/files/1/0033/4807/0511/files/download.h…" at bounding box center [423, 340] width 295 height 12
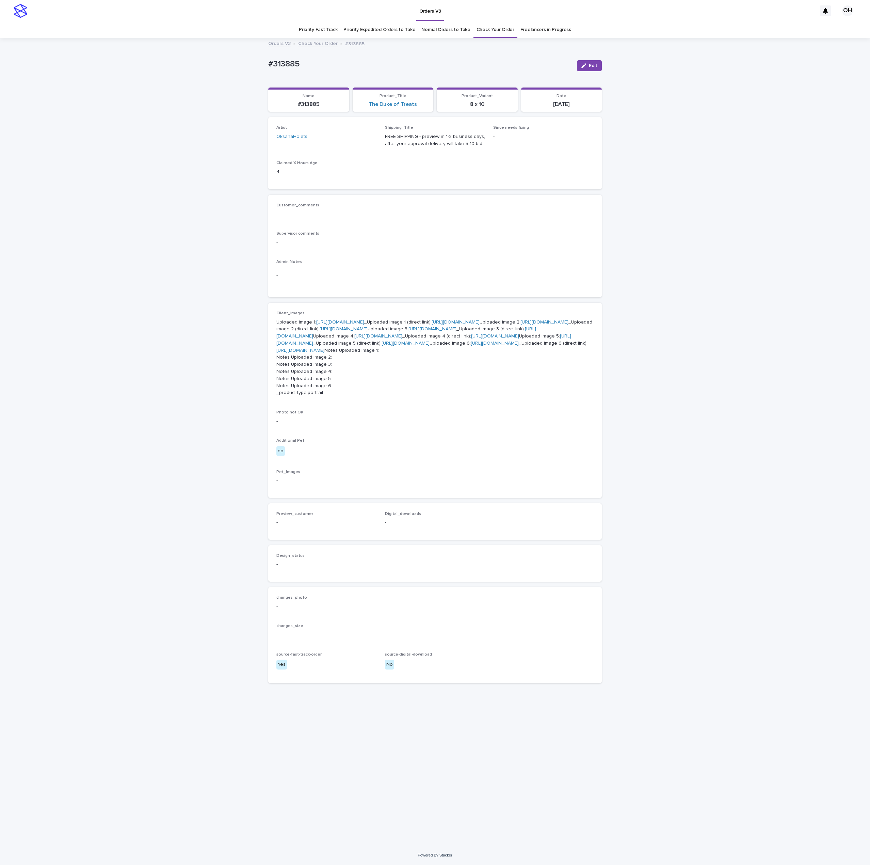
click at [471, 346] on link "https://cdn.shopify.com-uploadkit.app/s/files/1/0033/4807/0511/files/download.h…" at bounding box center [495, 343] width 48 height 5
click at [491, 204] on p "Customer_comments" at bounding box center [434, 205] width 317 height 5
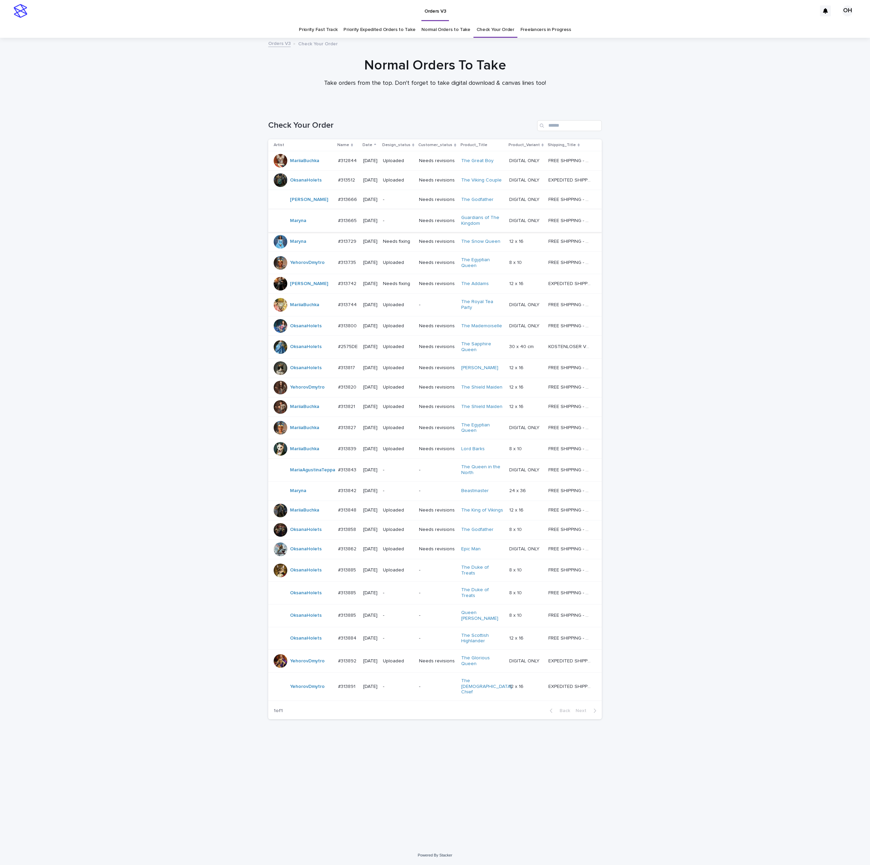
click at [783, 243] on div "Loading... Saving… Loading... Saving… Check Your Order Artist Name Date Design_…" at bounding box center [435, 476] width 870 height 739
click at [774, 656] on div "Loading... Saving… Loading... Saving… Check Your Order Artist Name Date Design_…" at bounding box center [435, 476] width 870 height 739
click at [351, 596] on p "#313885" at bounding box center [347, 592] width 19 height 7
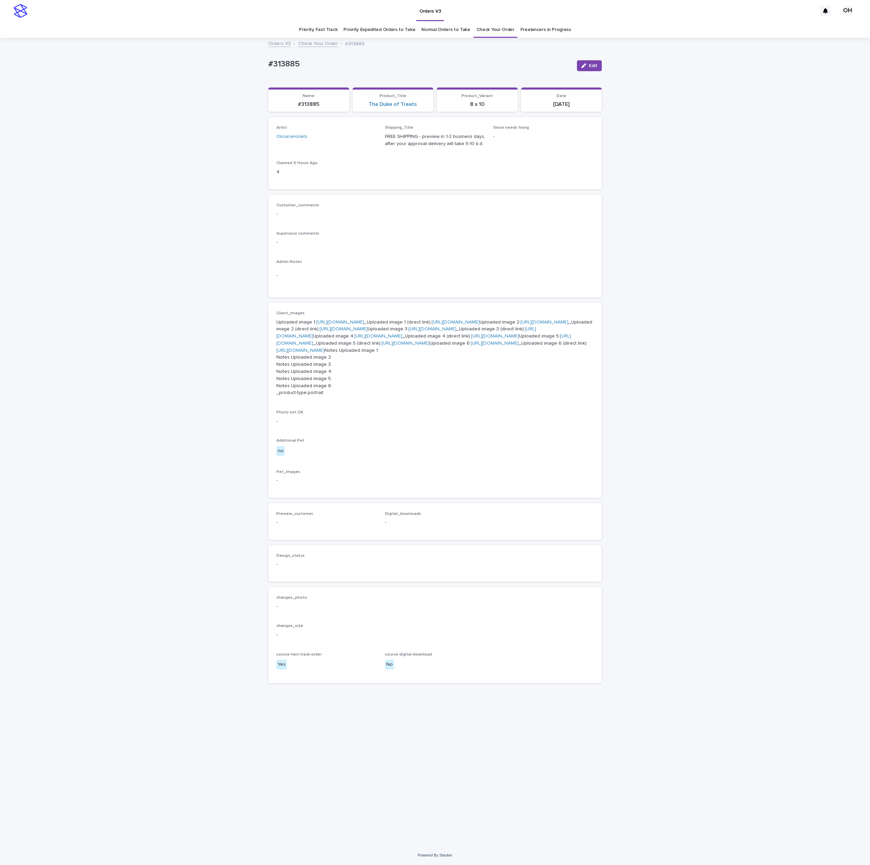
scroll to position [22, 0]
drag, startPoint x: 296, startPoint y: 38, endPoint x: 244, endPoint y: 41, distance: 52.2
click at [244, 41] on div "Loading... Saving… Loading... Saving… #313885 Edit #313885 Edit Sorry, there wa…" at bounding box center [435, 441] width 870 height 807
copy p "#313885"
drag, startPoint x: 700, startPoint y: 219, endPoint x: 662, endPoint y: 152, distance: 76.7
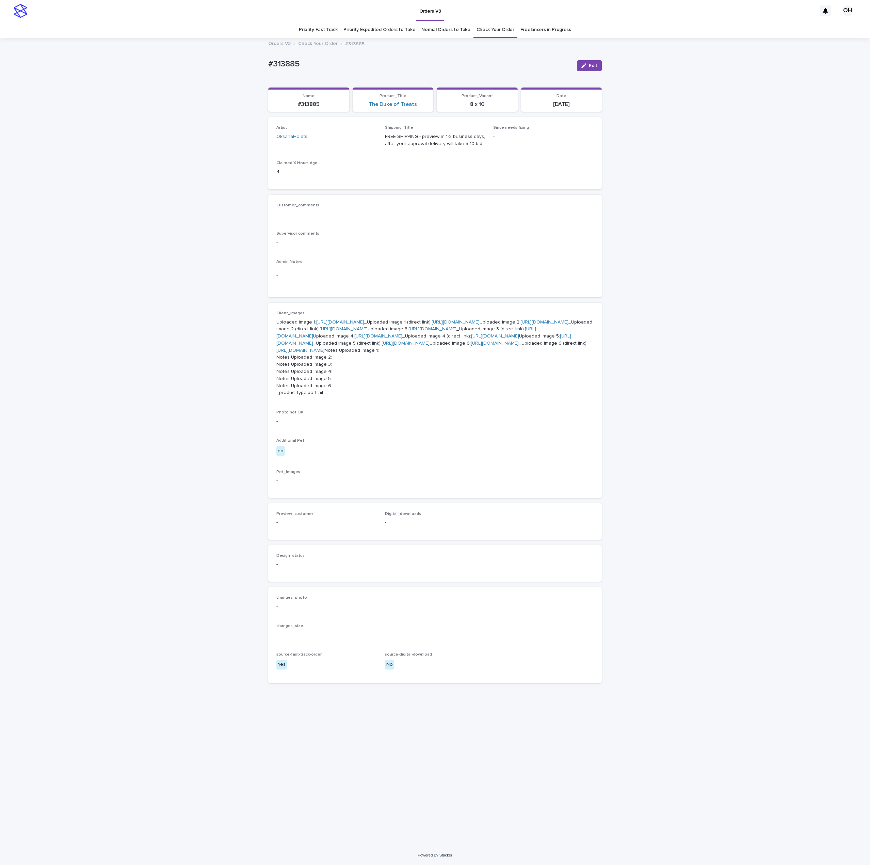
click at [700, 219] on div "Loading... Saving… Loading... Saving… #313885 Edit #313885 Edit Sorry, there wa…" at bounding box center [435, 441] width 870 height 807
click at [589, 63] on span "Edit" at bounding box center [593, 65] width 9 height 5
click at [285, 533] on div "button" at bounding box center [288, 530] width 7 height 5
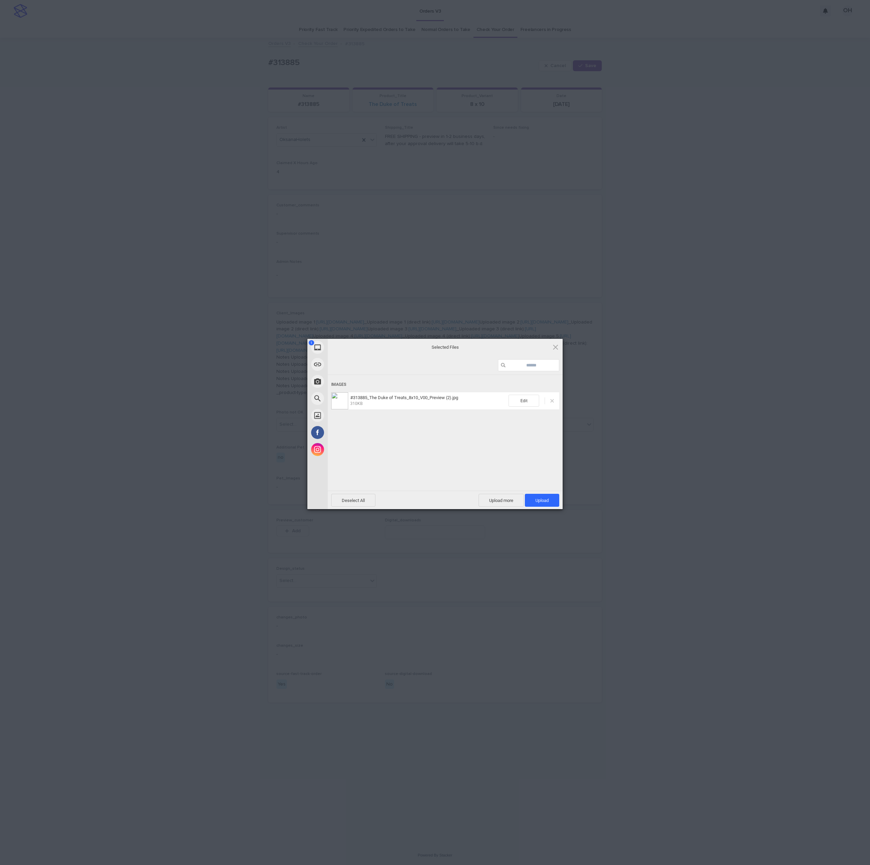
click at [552, 402] on span at bounding box center [552, 400] width 3 height 3
click at [533, 502] on span "Upload 1" at bounding box center [542, 500] width 34 height 13
click at [854, 353] on div "My Device Link (URL) Take Photo Web Search Unsplash Facebook Instagram Uploaded…" at bounding box center [435, 432] width 870 height 865
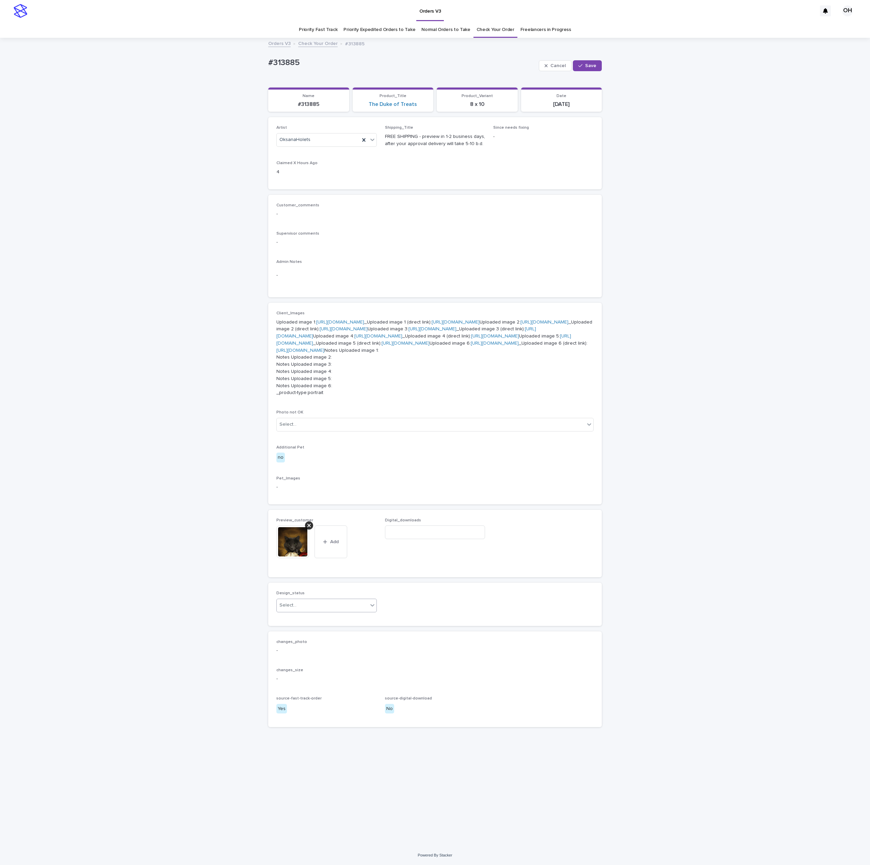
click at [295, 611] on div "Select..." at bounding box center [322, 605] width 91 height 11
click at [296, 785] on div "Uploaded" at bounding box center [322, 781] width 100 height 12
click at [598, 68] on div "Loading... Saving… Loading... Saving… #313885 Cancel Save #313885 Cancel Save S…" at bounding box center [435, 433] width 340 height 790
click at [590, 69] on button "Save" at bounding box center [587, 65] width 29 height 11
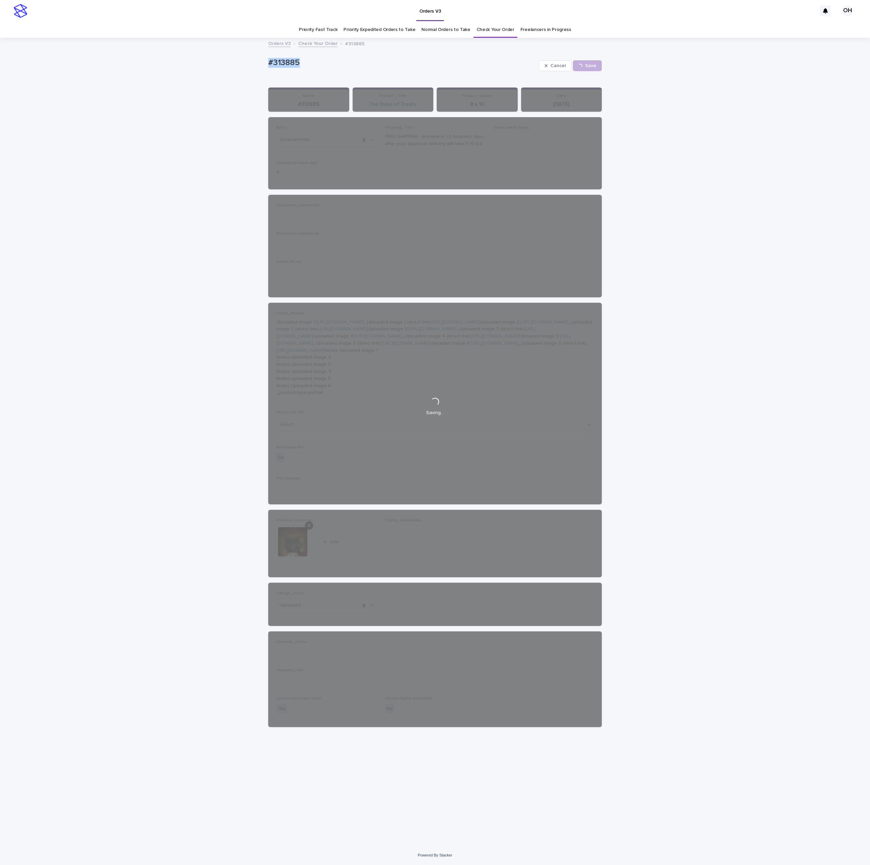
drag, startPoint x: 315, startPoint y: 63, endPoint x: 262, endPoint y: 68, distance: 53.3
click at [236, 59] on div "Loading... Saving… Loading... Saving… #313885 Cancel Save #313885 Cancel Loadin…" at bounding box center [435, 441] width 870 height 807
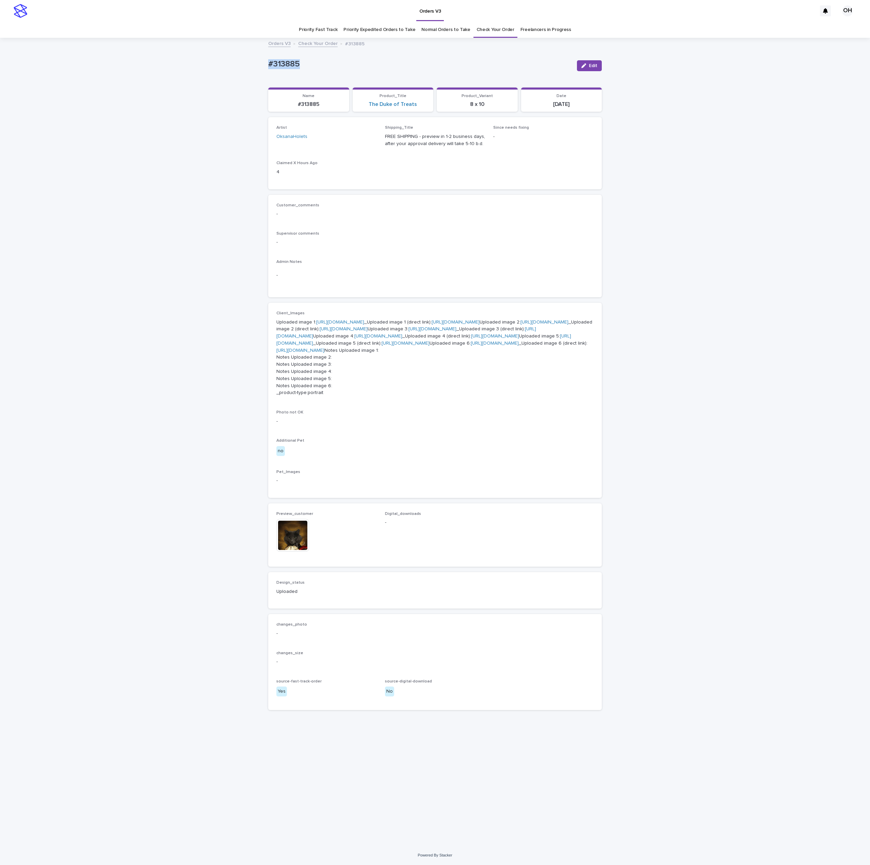
copy p "#313885"
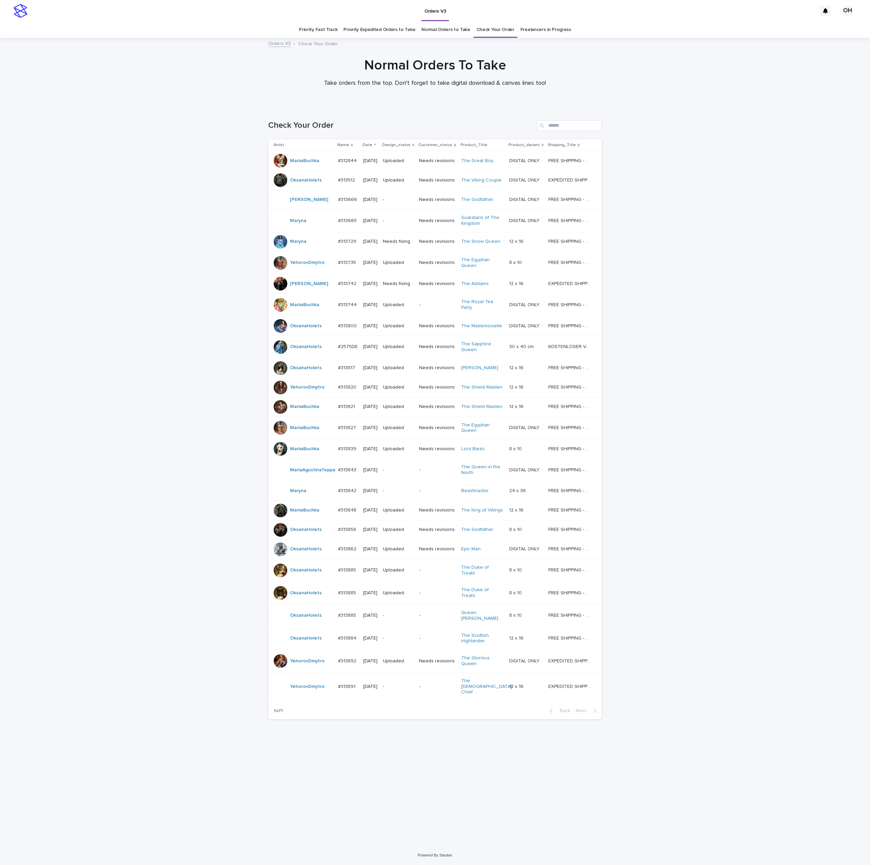
click at [342, 618] on p "#313885" at bounding box center [347, 614] width 19 height 7
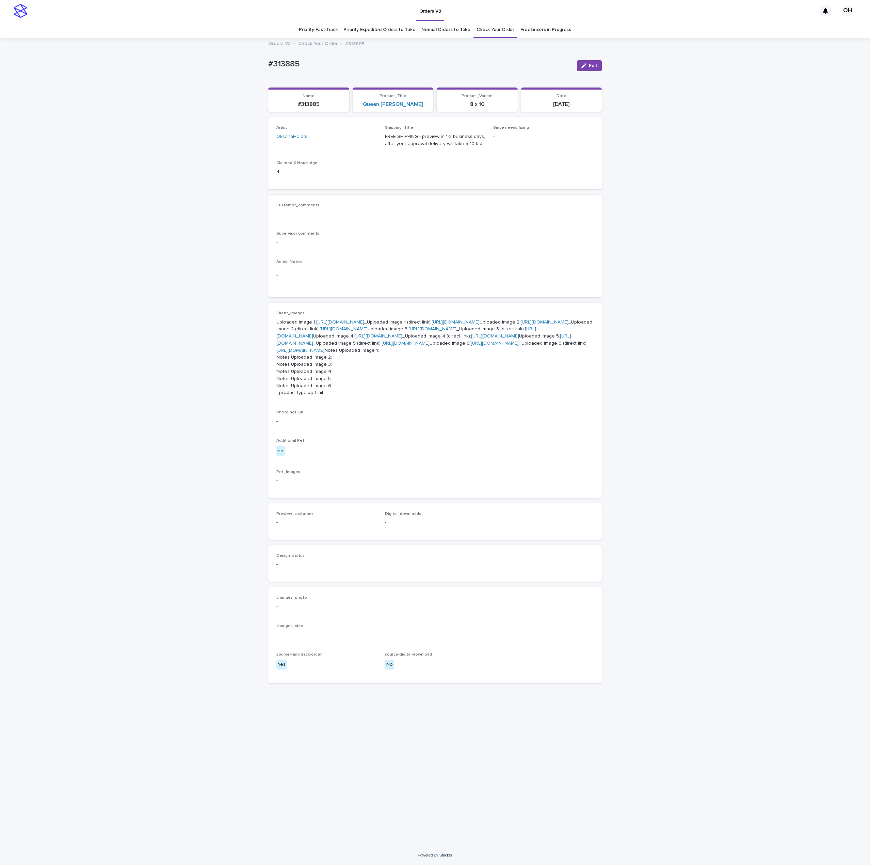
click at [359, 324] on link "https://cdn.shopify.com-uploadkit.app/s/files/1/0033/4807/0511/files/download.h…" at bounding box center [340, 322] width 48 height 5
click at [777, 249] on div "Loading... Saving… Loading... Saving… #313885 Edit #313885 Edit Sorry, there wa…" at bounding box center [435, 441] width 870 height 807
click at [316, 324] on link "https://cdn.shopify.com-uploadkit.app/s/files/1/0033/4807/0511/files/download.h…" at bounding box center [340, 322] width 48 height 5
click at [345, 66] on p "#313885" at bounding box center [419, 64] width 303 height 10
drag, startPoint x: 307, startPoint y: 69, endPoint x: 240, endPoint y: 62, distance: 66.8
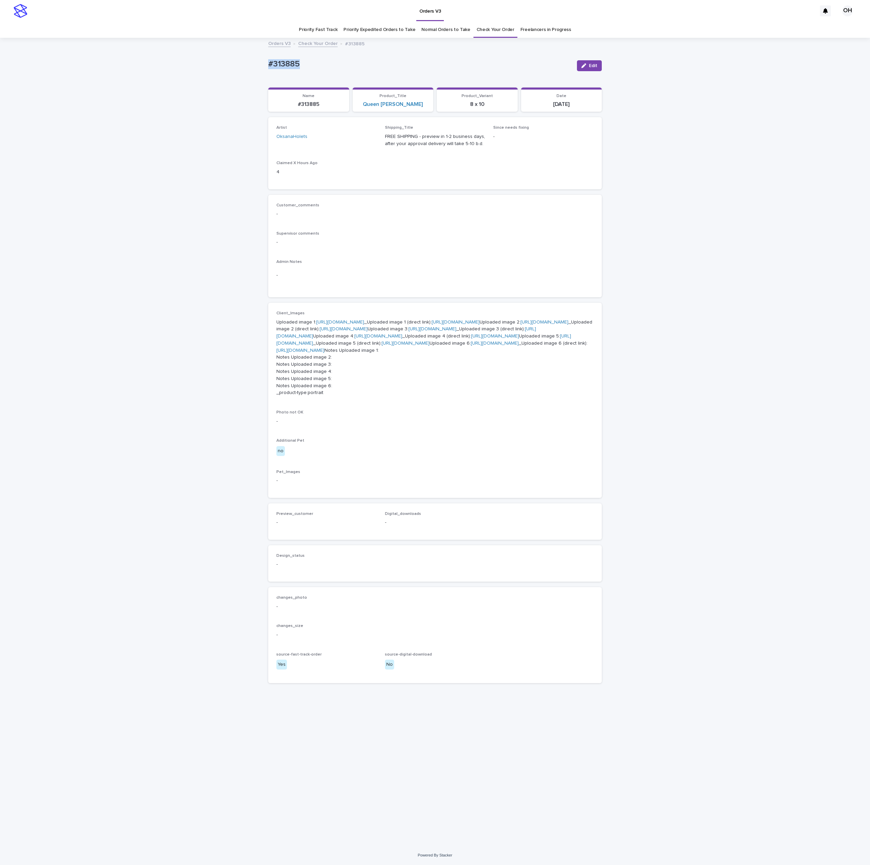
click at [237, 62] on div "Loading... Saving… Loading... Saving… #313885 Edit #313885 Edit Sorry, there wa…" at bounding box center [435, 441] width 870 height 807
copy p "#313885"
click at [687, 311] on div "Loading... Saving… Loading... Saving… #313885 Edit #313885 Edit Sorry, there wa…" at bounding box center [435, 441] width 870 height 807
drag, startPoint x: 327, startPoint y: 63, endPoint x: 214, endPoint y: 59, distance: 113.5
click at [214, 59] on div "Loading... Saving… Loading... Saving… #313885 Edit #313885 Edit Sorry, there wa…" at bounding box center [435, 441] width 870 height 807
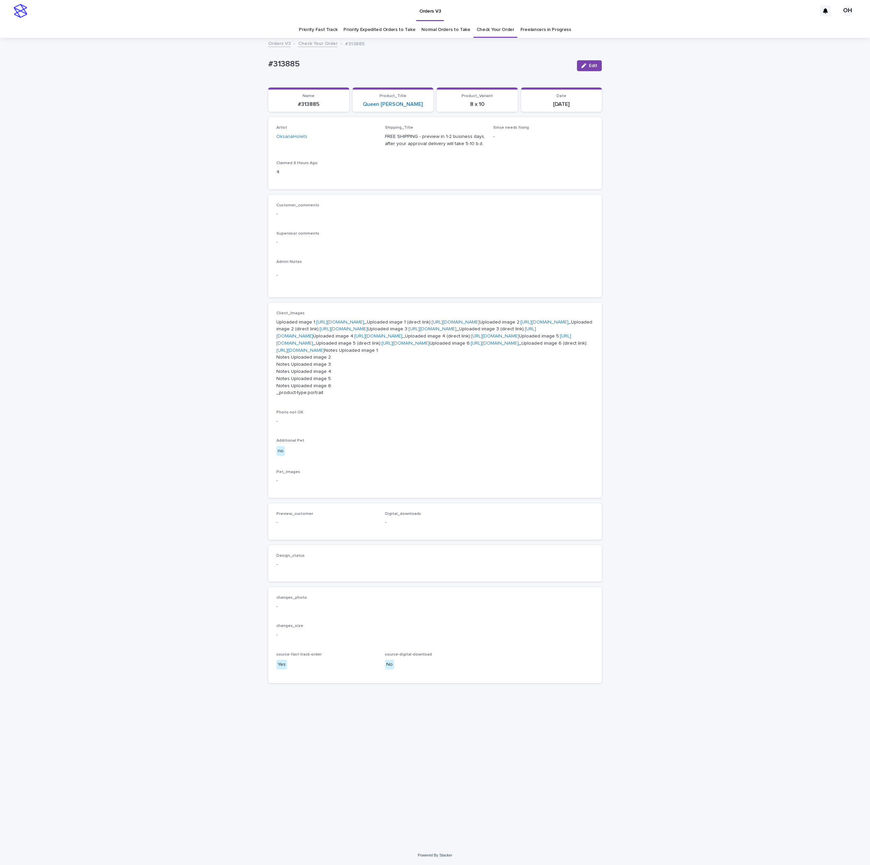
click at [319, 526] on p "-" at bounding box center [326, 522] width 100 height 7
drag, startPoint x: 623, startPoint y: 473, endPoint x: 590, endPoint y: 456, distance: 37.0
click at [623, 473] on div "Loading... Saving… Loading... Saving… #313885 Edit #313885 Edit Sorry, there wa…" at bounding box center [435, 441] width 870 height 807
click at [658, 223] on div "Loading... Saving… Loading... Saving… #313885 Edit #313885 Edit Sorry, there wa…" at bounding box center [435, 441] width 870 height 807
click at [589, 63] on span "Edit" at bounding box center [593, 65] width 9 height 5
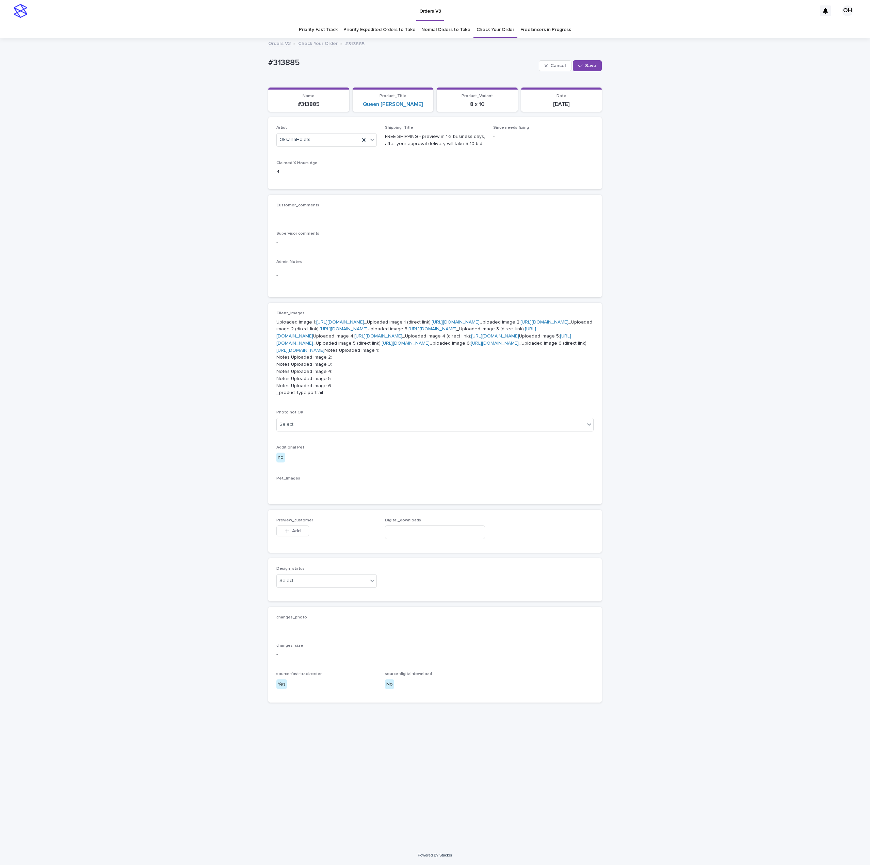
scroll to position [81, 0]
click at [283, 536] on button "Add" at bounding box center [292, 530] width 33 height 11
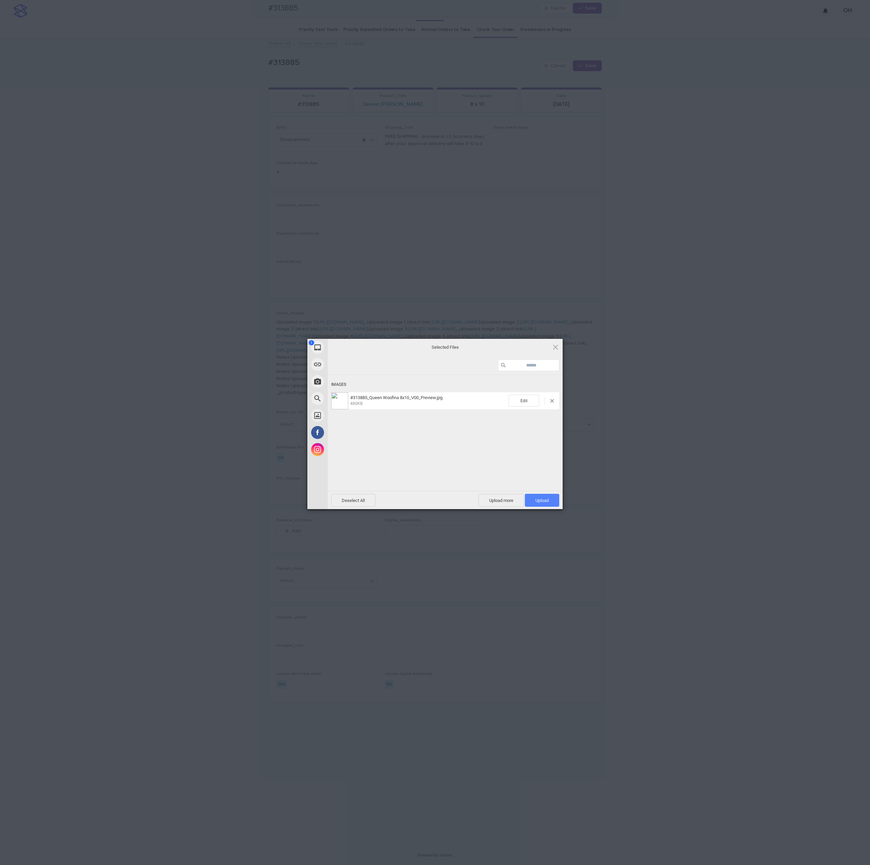
click at [544, 500] on span "Upload 1" at bounding box center [542, 500] width 13 height 5
click at [645, 437] on div "My Device Link (URL) Take Photo Web Search Unsplash Facebook Instagram Uploaded…" at bounding box center [435, 432] width 870 height 865
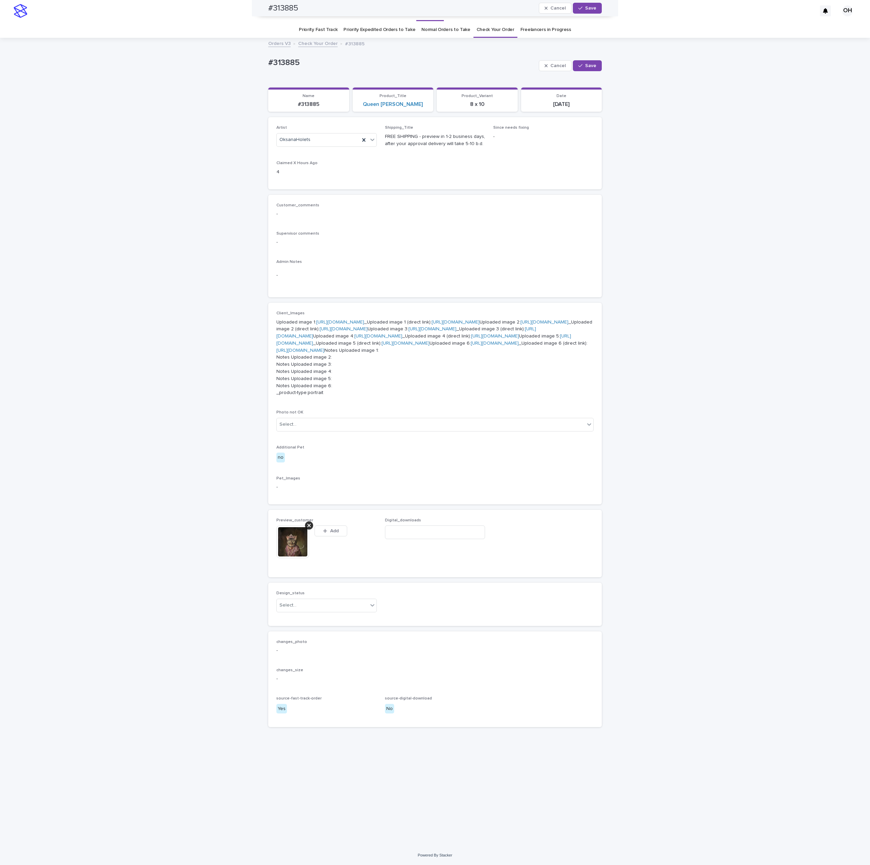
scroll to position [93, 0]
click at [317, 611] on div "Select..." at bounding box center [322, 605] width 91 height 11
click at [311, 709] on div "Uploaded" at bounding box center [322, 710] width 100 height 12
click at [585, 66] on span "Save" at bounding box center [590, 65] width 11 height 5
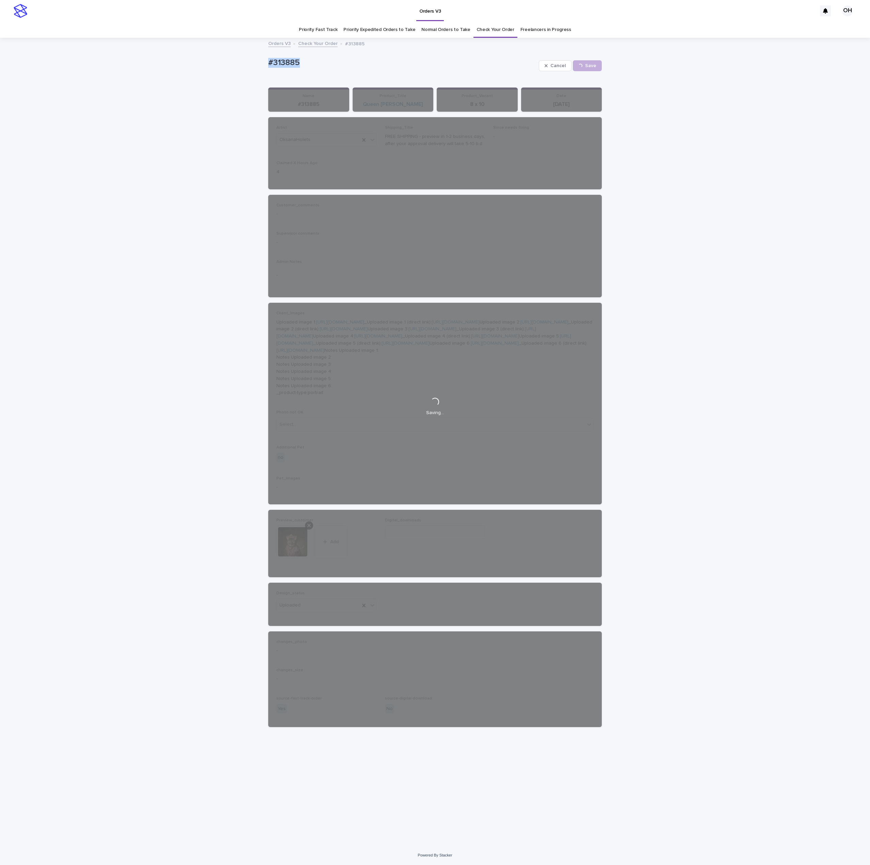
drag, startPoint x: 334, startPoint y: 72, endPoint x: 242, endPoint y: 65, distance: 92.8
click at [213, 66] on div "Loading... Saving… Loading... Saving… #313885 Cancel Save #313885 Cancel Loadin…" at bounding box center [435, 441] width 870 height 807
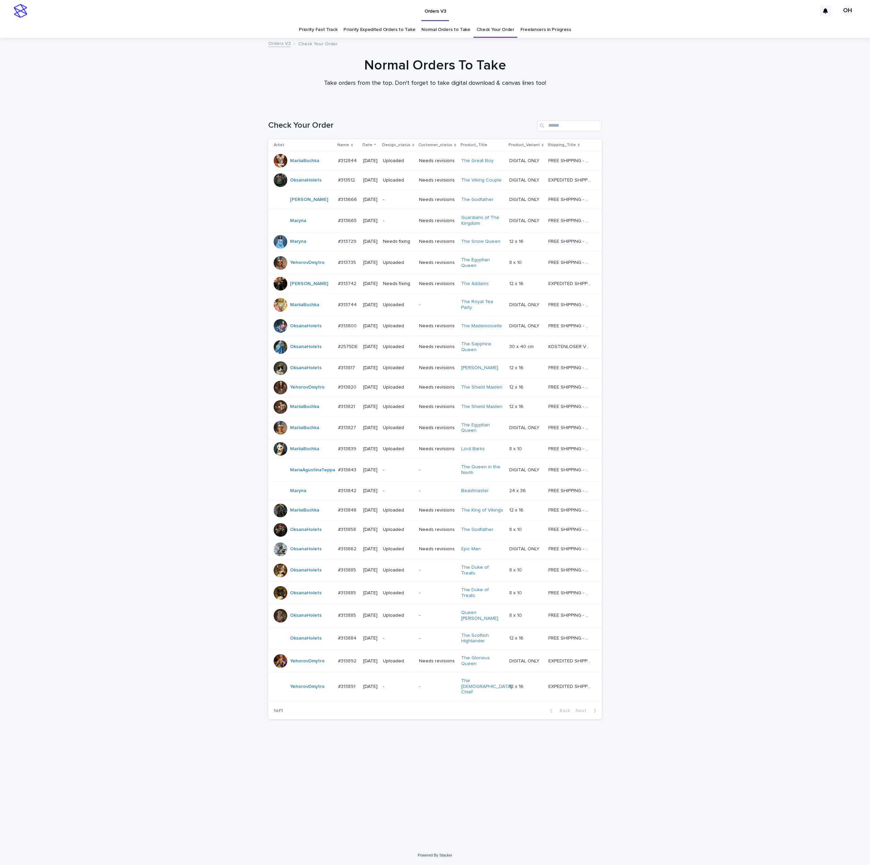
click at [344, 644] on div "#313884 #313884" at bounding box center [348, 638] width 20 height 11
click at [344, 641] on p "#313884" at bounding box center [348, 637] width 20 height 7
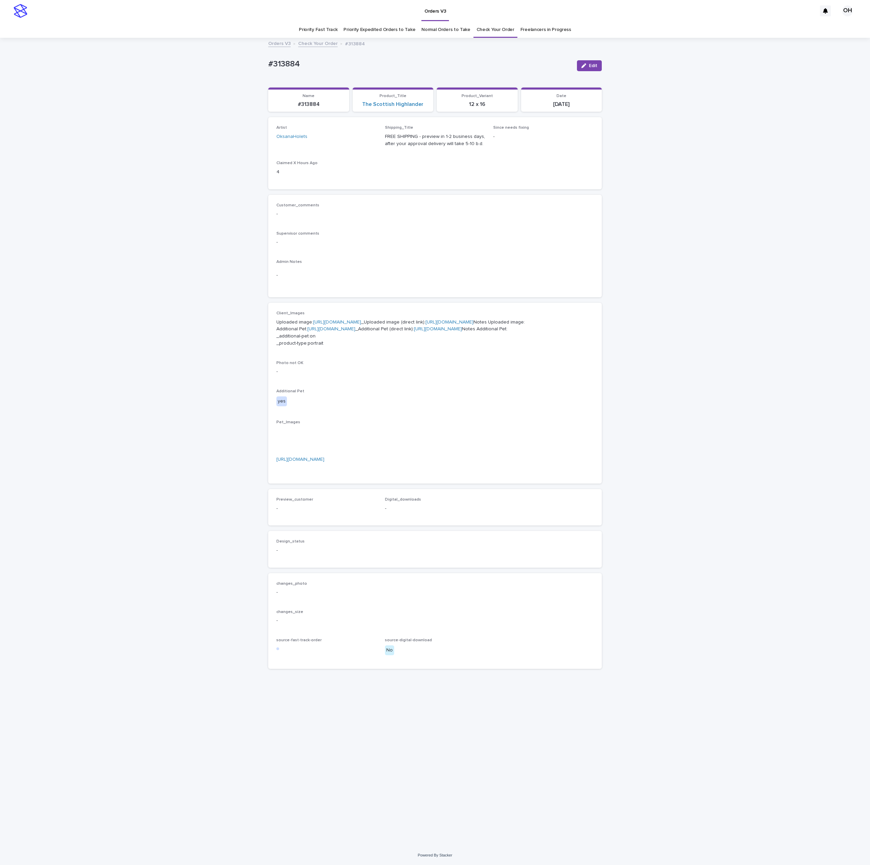
click at [345, 324] on link "https://cdn.shopify.com-uploadkit.app/s/files/1/0033/4807/0511/files/download.h…" at bounding box center [337, 322] width 48 height 5
click at [308, 331] on link "https://cdn.shopify.com-uploadkit.app/s/files/1/0033/4807/0511/files/download.h…" at bounding box center [331, 329] width 48 height 5
click at [565, 243] on p "-" at bounding box center [434, 242] width 317 height 7
click at [361, 324] on link "https://cdn.shopify.com-uploadkit.app/s/files/1/0033/4807/0511/files/download.h…" at bounding box center [337, 322] width 48 height 5
drag, startPoint x: 572, startPoint y: 193, endPoint x: 565, endPoint y: 177, distance: 17.7
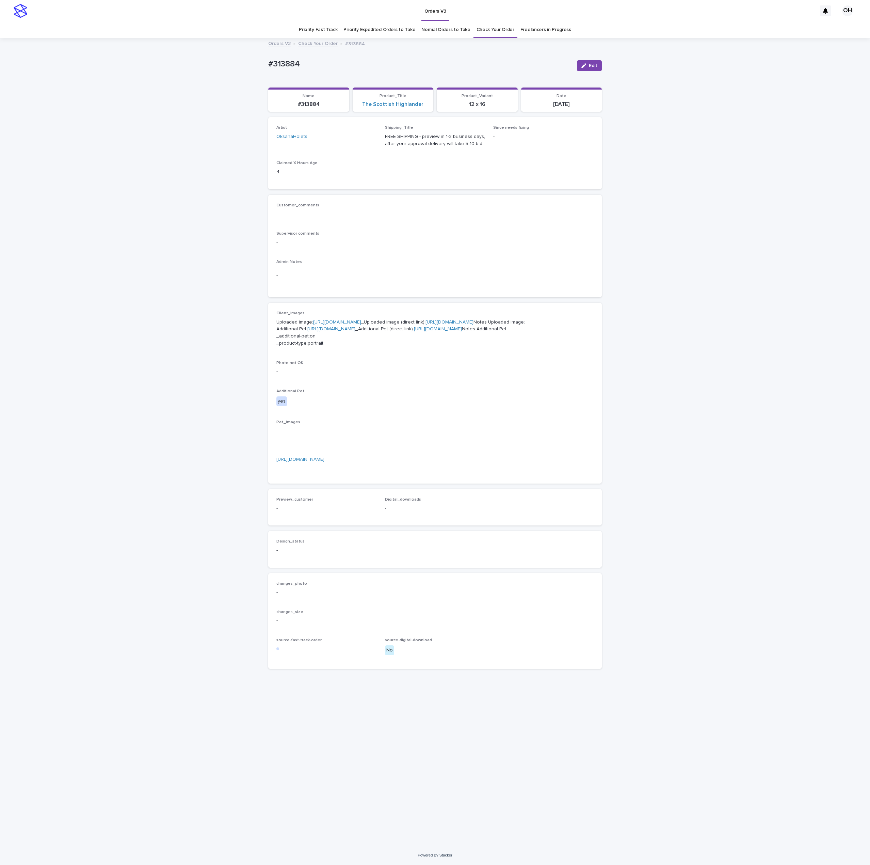
click at [572, 193] on div "Loading... Saving… Artist OksanaHolets Shipping_Title FREE SHIPPING - preview i…" at bounding box center [435, 155] width 334 height 77
